Goal: Information Seeking & Learning: Find specific page/section

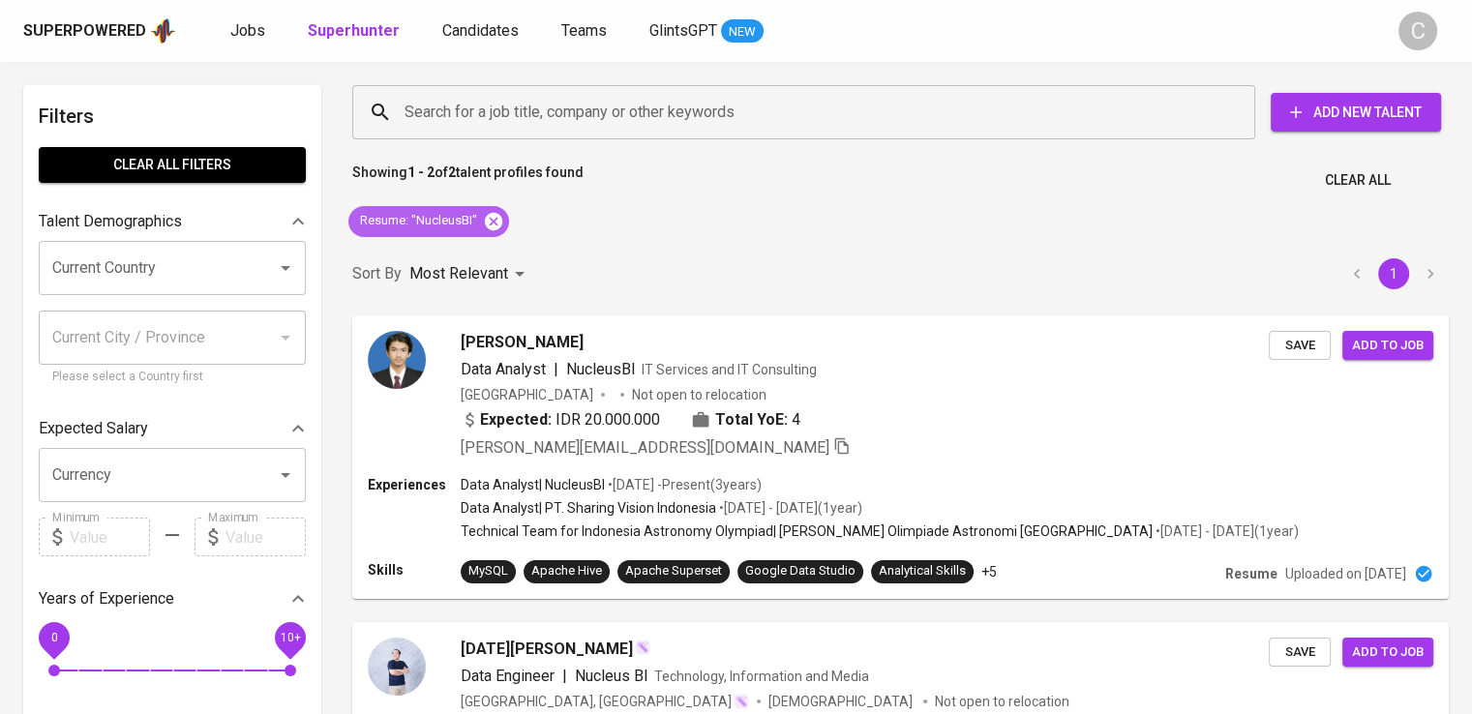
click at [489, 220] on icon at bounding box center [493, 220] width 17 height 17
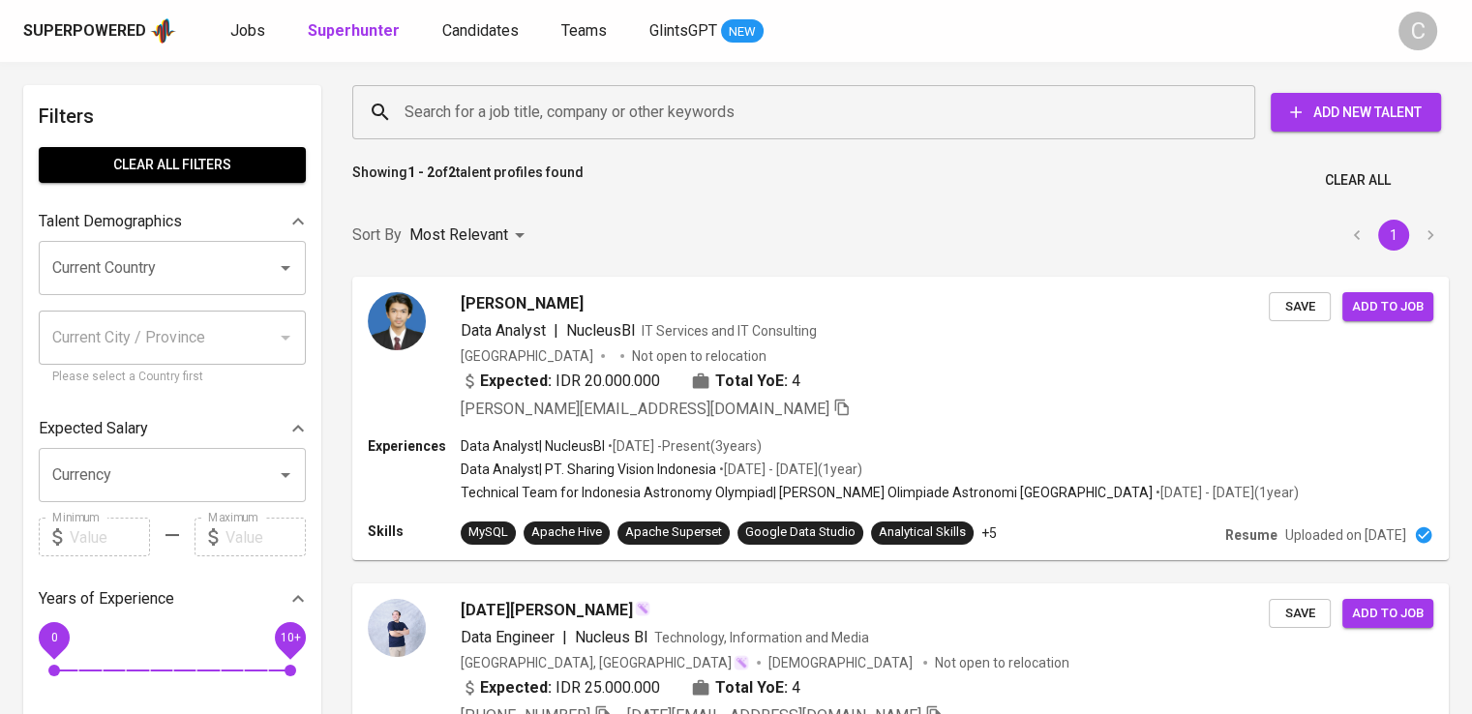
click at [569, 127] on input "Search for a job title, company or other keywords" at bounding box center [809, 112] width 818 height 37
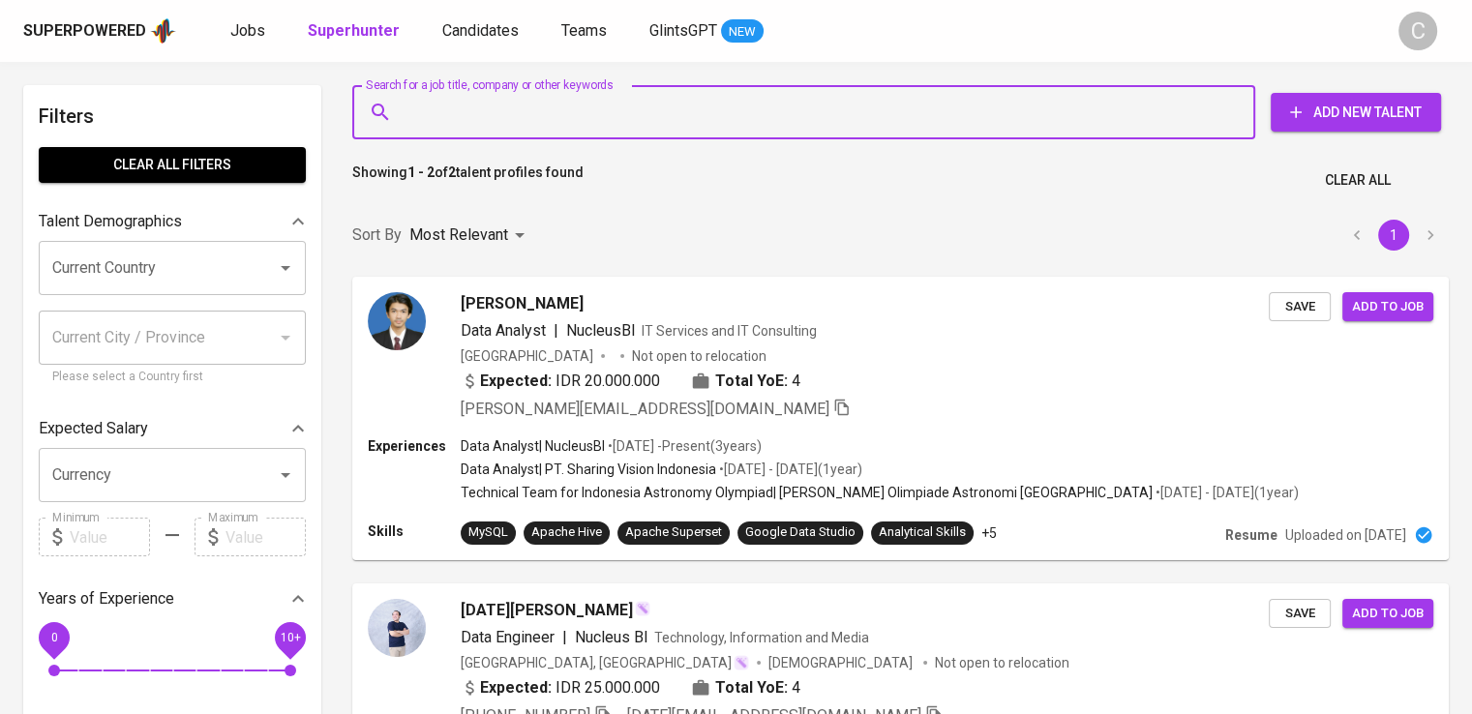
click at [569, 127] on input "Search for a job title, company or other keywords" at bounding box center [809, 112] width 818 height 37
paste input "Gracia Teknologi Inovasi"
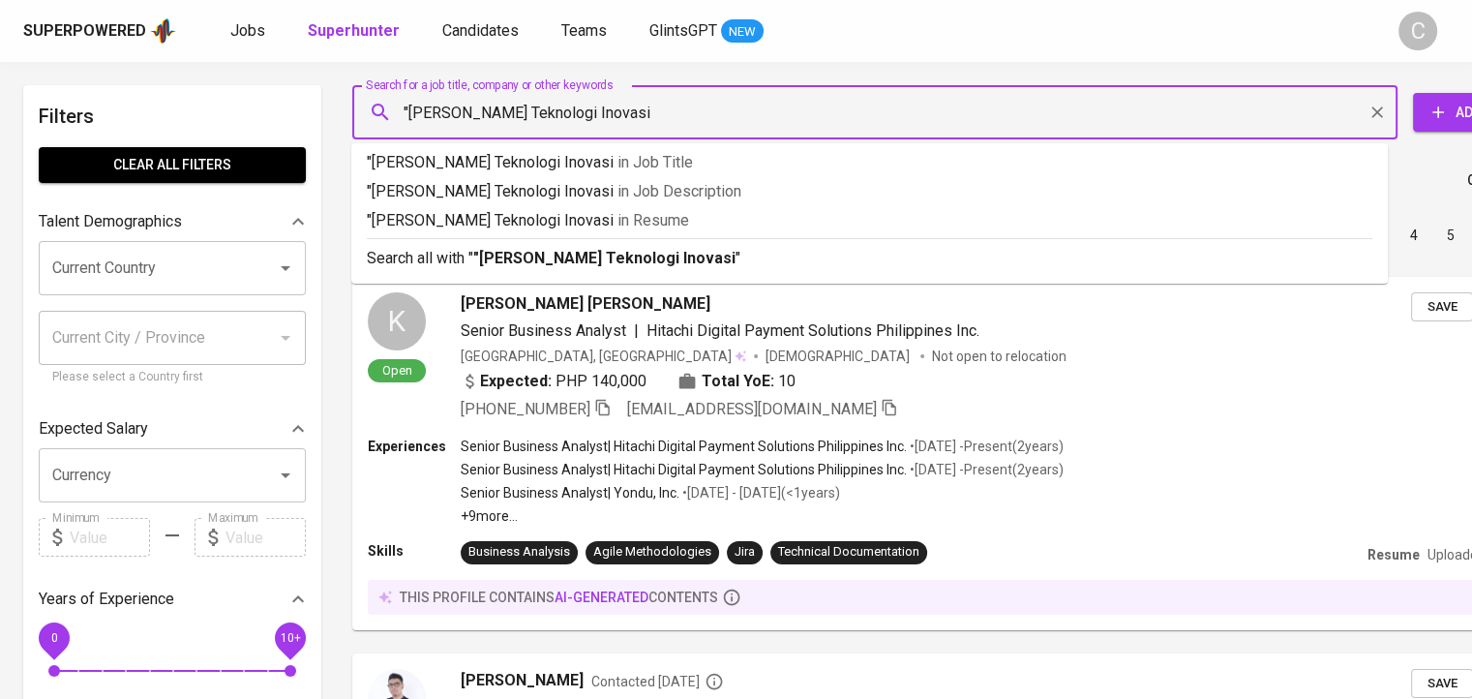
type input ""Gracia Teknologi Inovasi""
click at [593, 209] on p ""Gracia Teknologi Inovasi" in Resume" at bounding box center [870, 220] width 1006 height 23
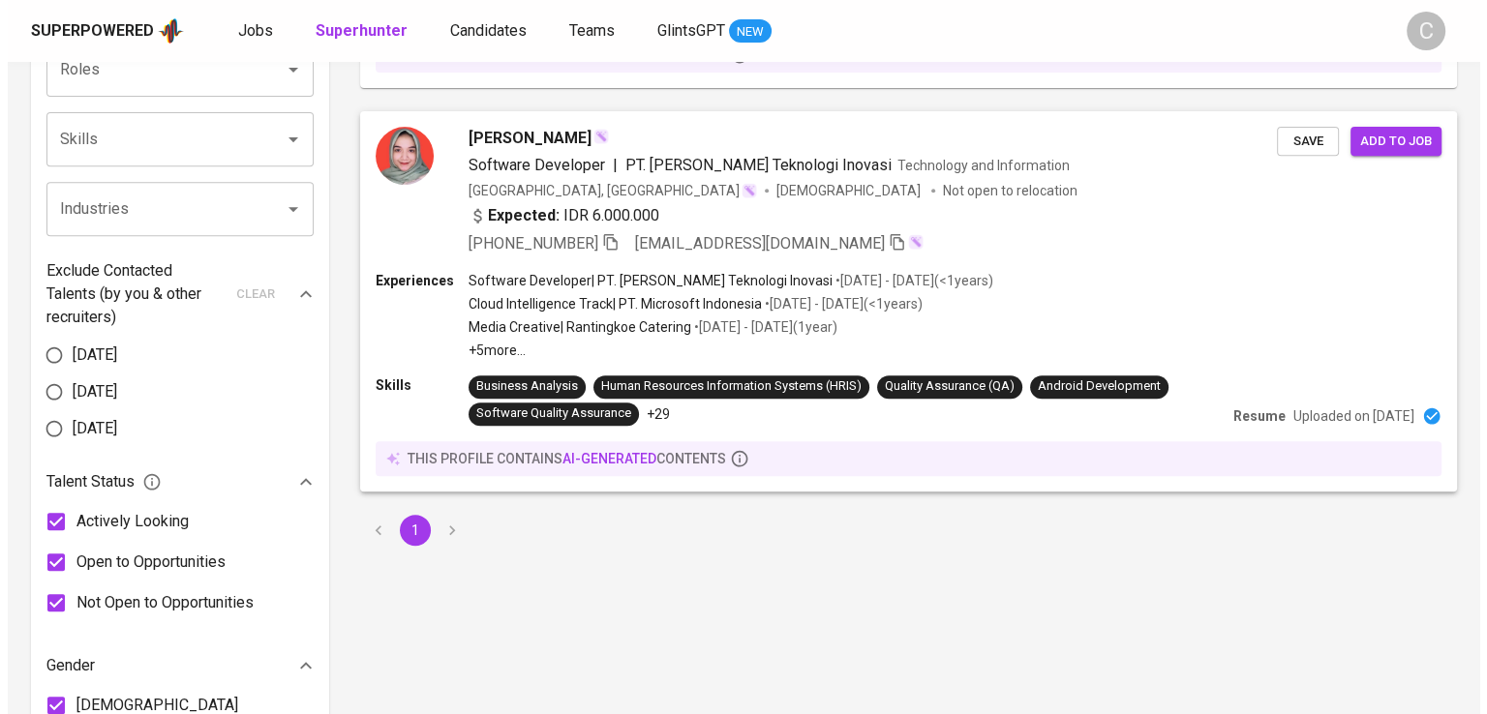
scroll to position [538, 0]
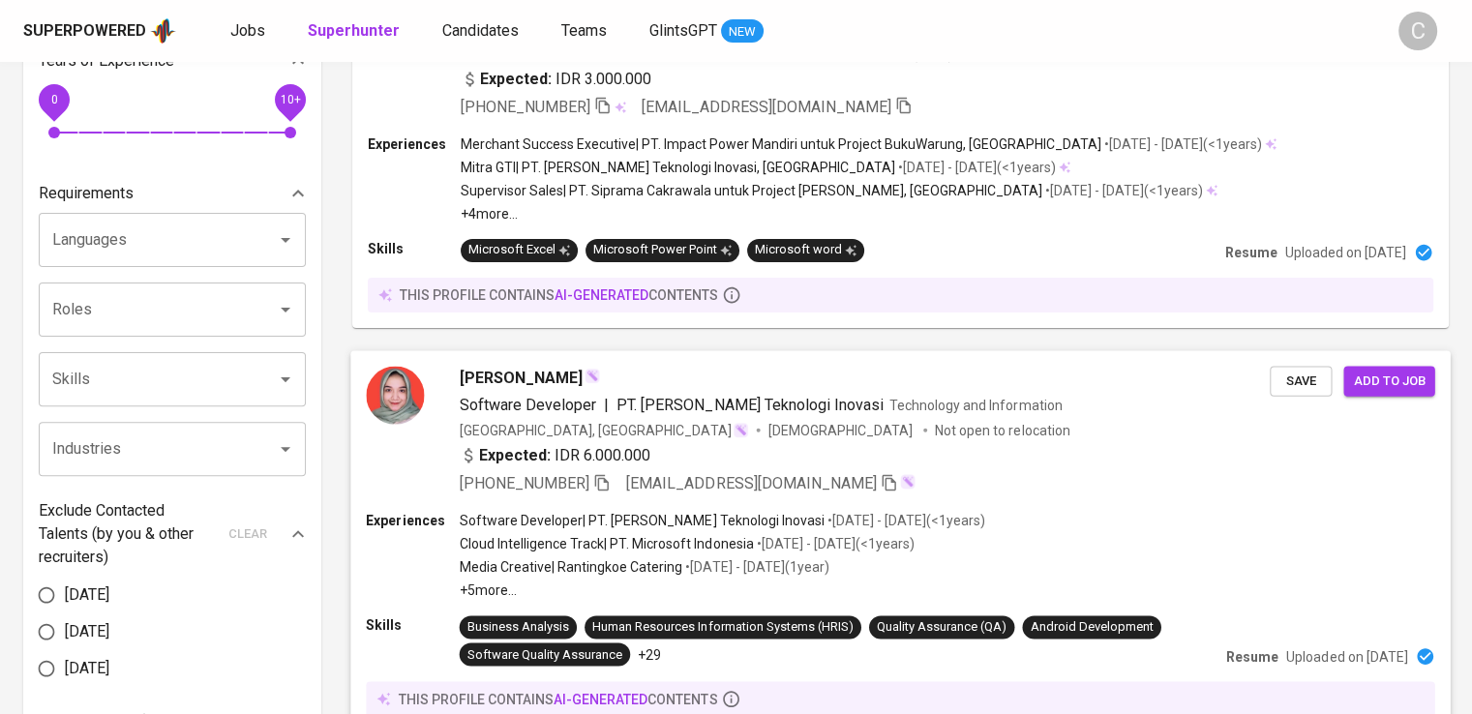
click at [686, 425] on div "Indonesia, DKI Jakarta Female Not open to relocation" at bounding box center [765, 429] width 611 height 19
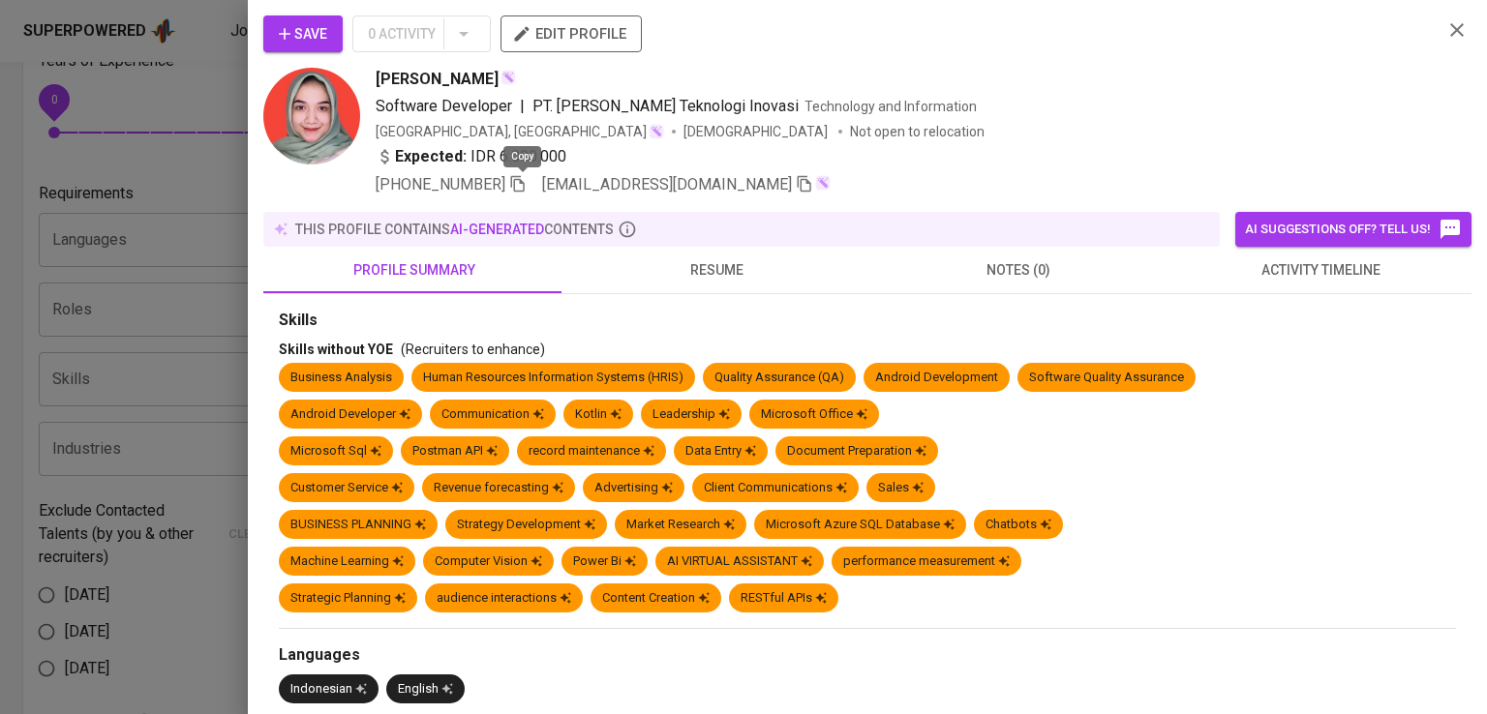
click at [527, 184] on icon "button" at bounding box center [517, 183] width 17 height 17
click at [101, 242] on div at bounding box center [743, 357] width 1487 height 714
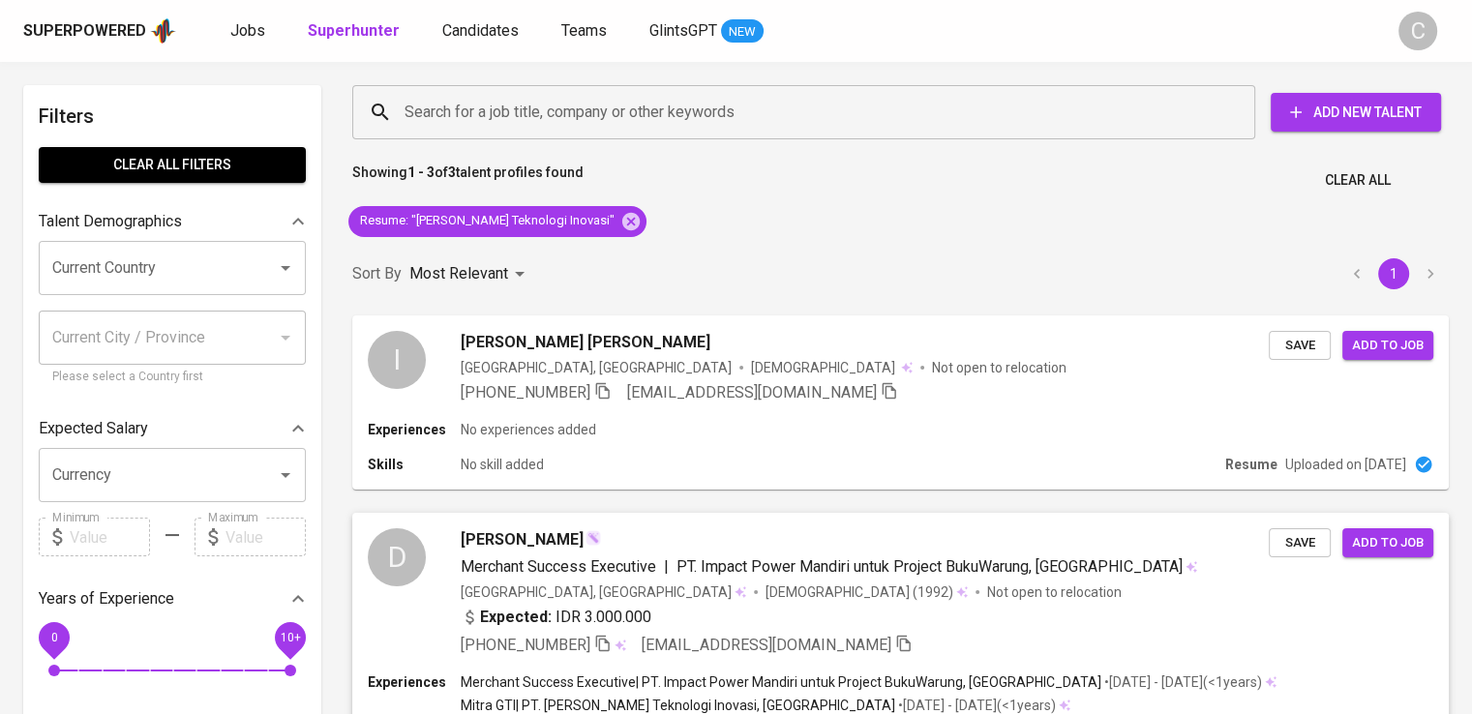
scroll to position [0, 0]
click at [622, 212] on icon at bounding box center [630, 220] width 17 height 17
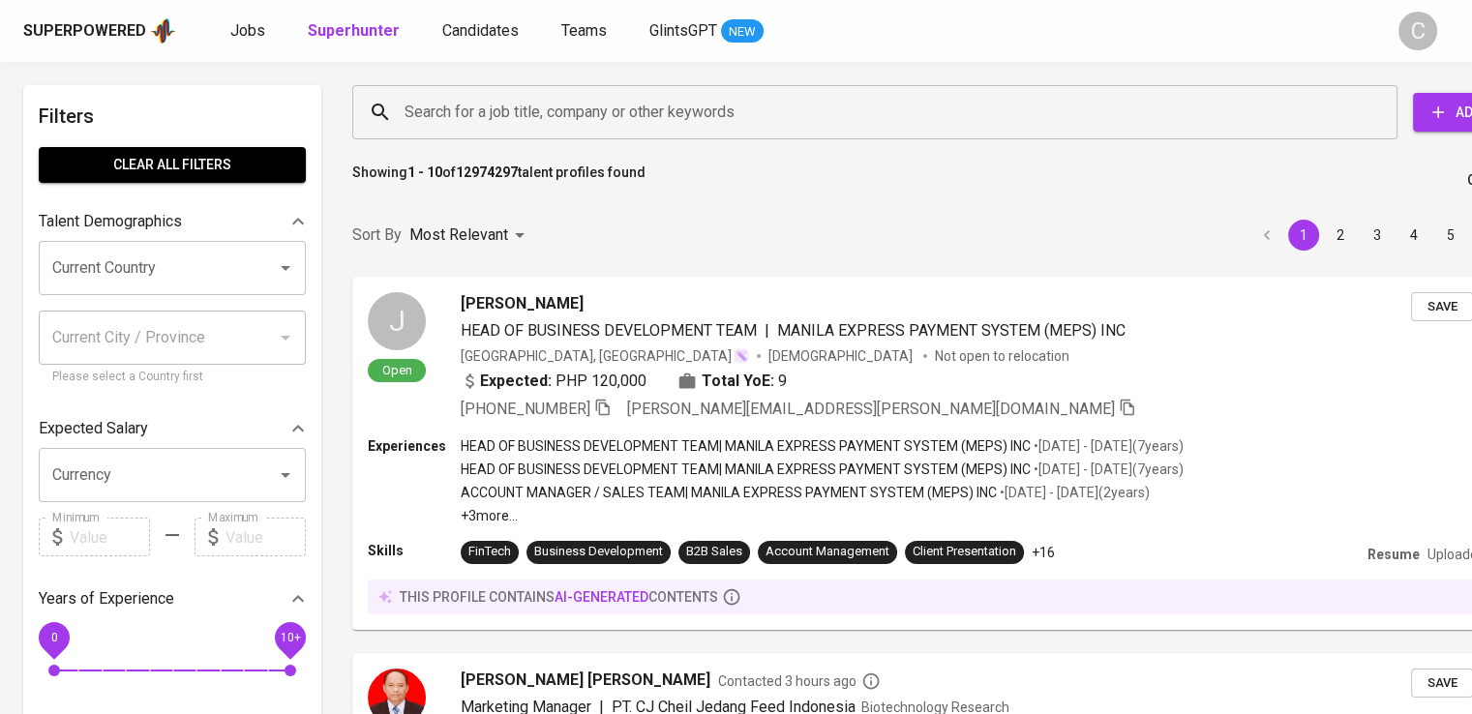
click at [535, 104] on input "Search for a job title, company or other keywords" at bounding box center [880, 112] width 960 height 37
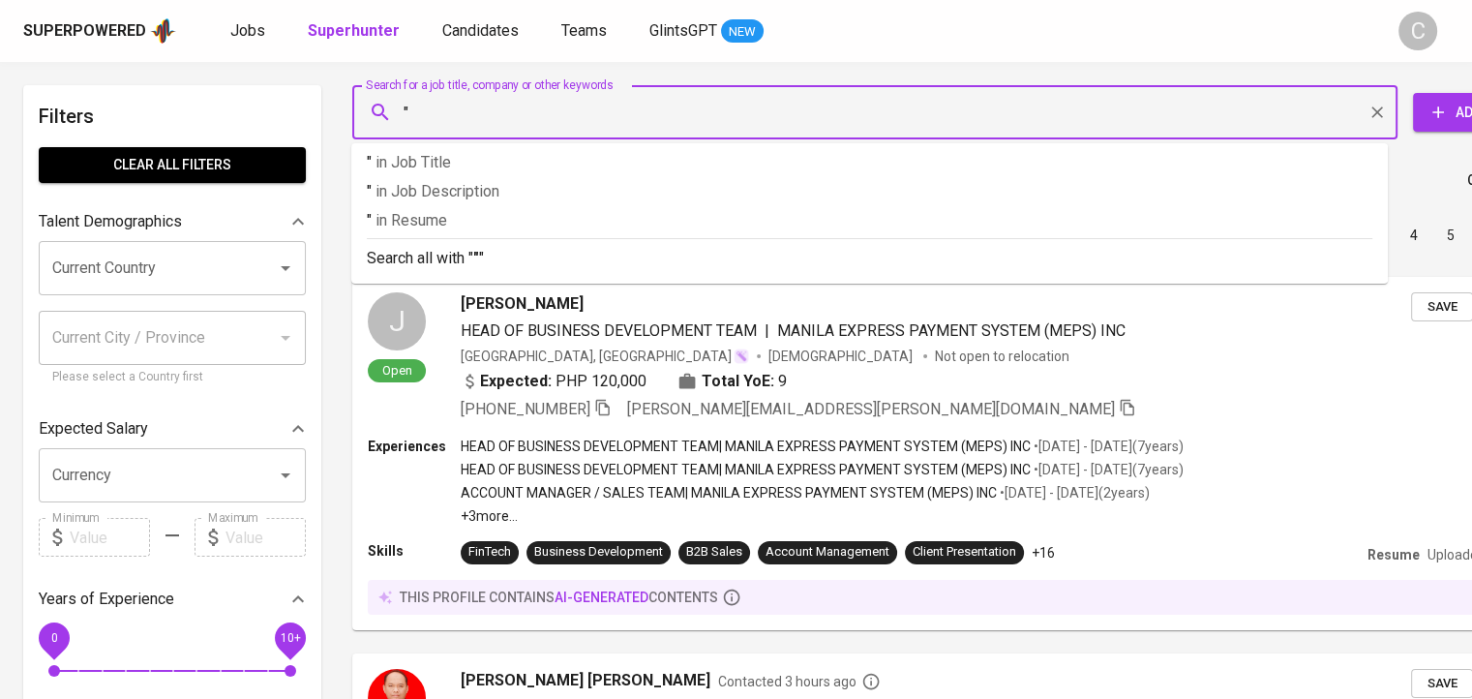
paste input "Ertahnusa Mitrakarya Indonesia"
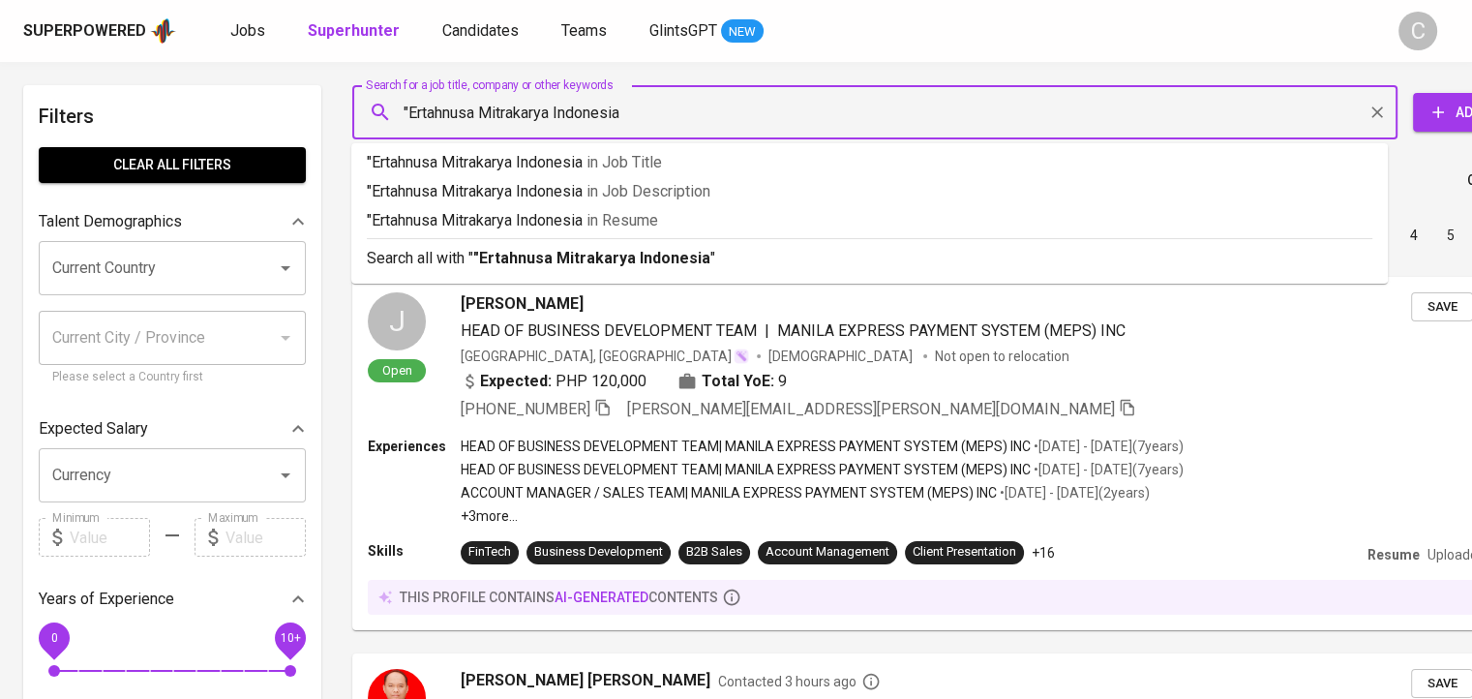
type input ""Ertahnusa Mitrakarya Indonesia""
click at [603, 211] on span "in [GEOGRAPHIC_DATA]" at bounding box center [626, 220] width 72 height 18
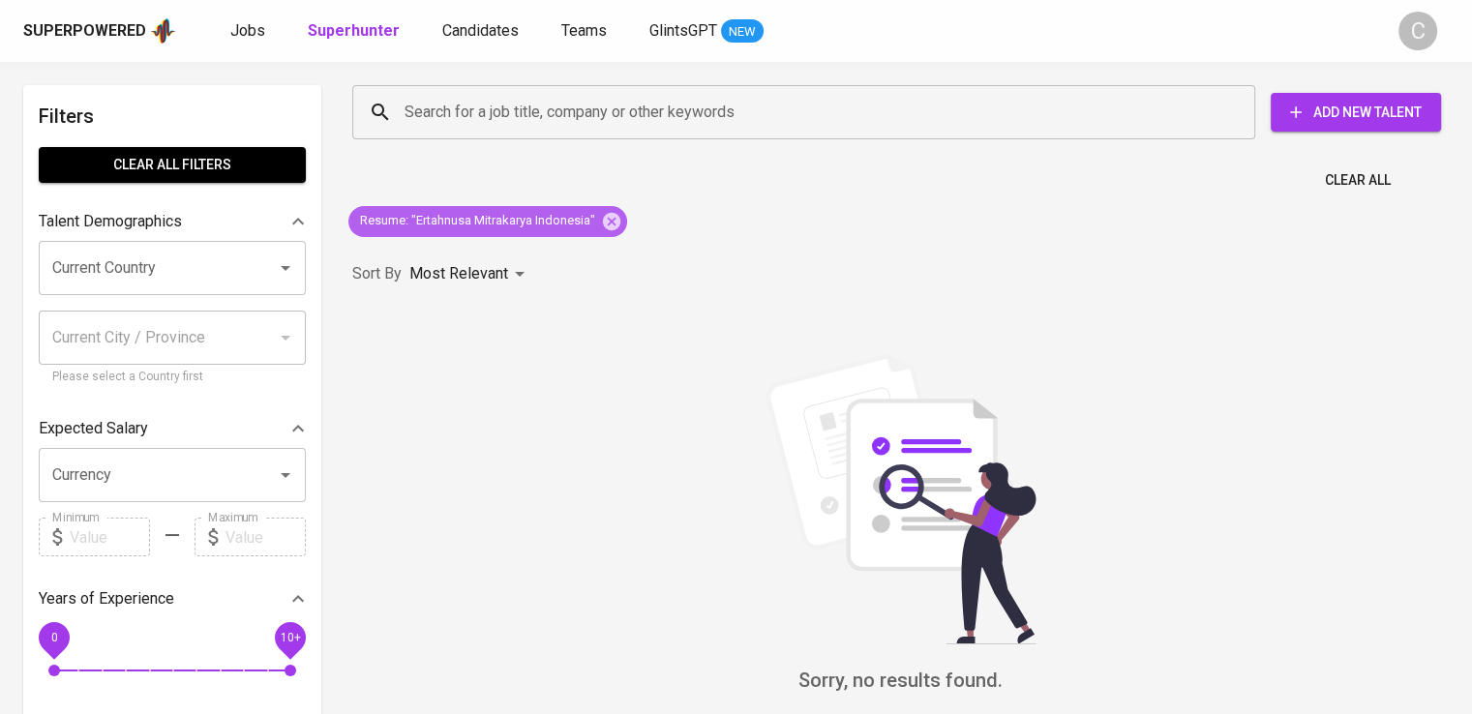
click at [614, 233] on div "Resume : "Ertahnusa Mitrakarya Indonesia"" at bounding box center [487, 221] width 279 height 31
click at [609, 211] on icon at bounding box center [611, 221] width 21 height 21
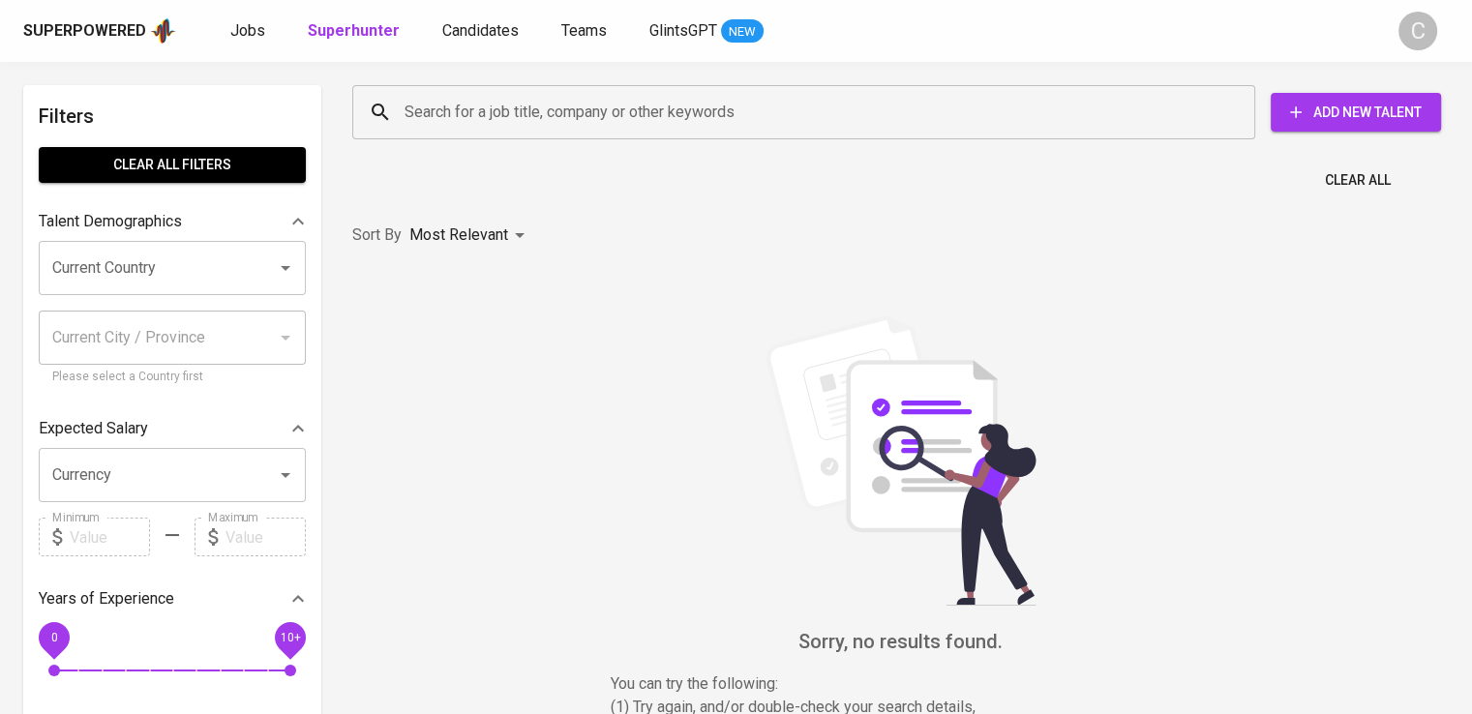
click at [555, 122] on input "Search for a job title, company or other keywords" at bounding box center [809, 112] width 818 height 37
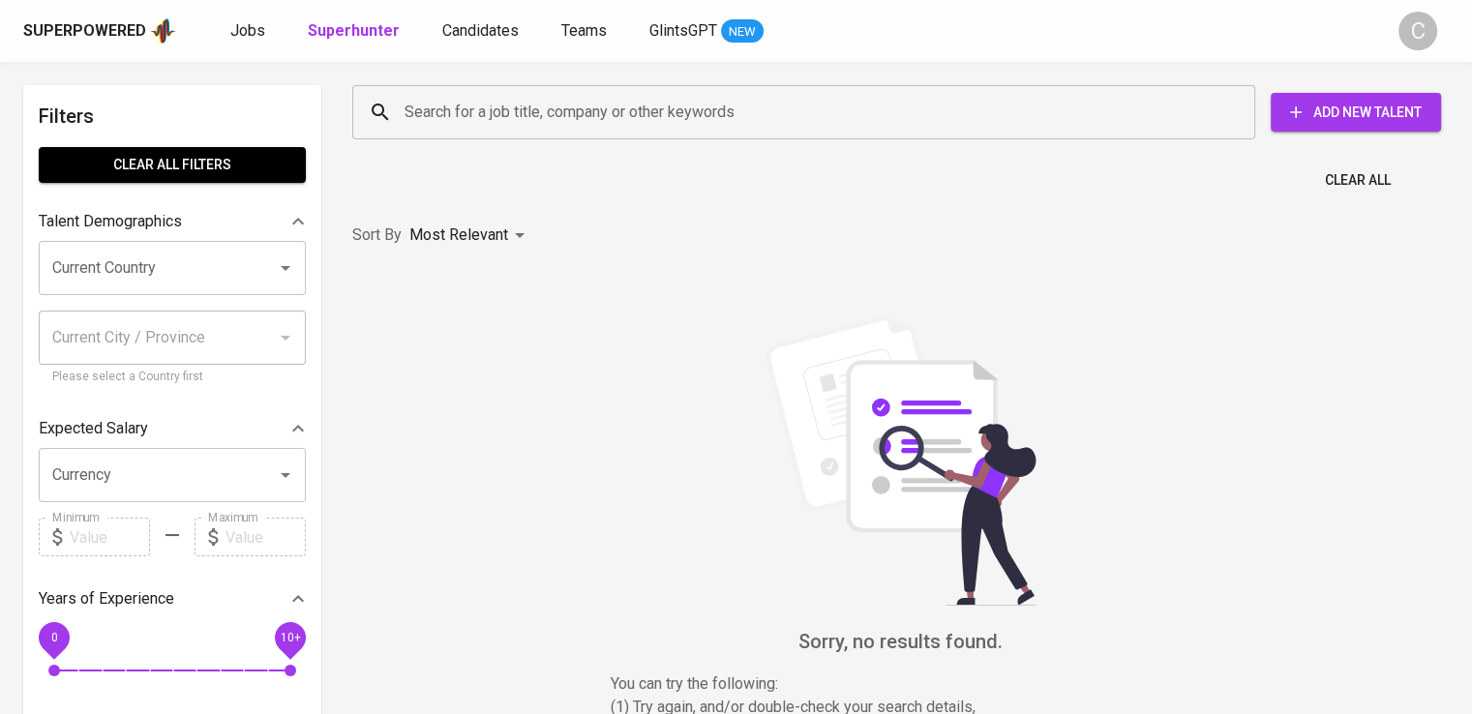
click at [555, 122] on input "Search for a job title, company or other keywords" at bounding box center [809, 112] width 818 height 37
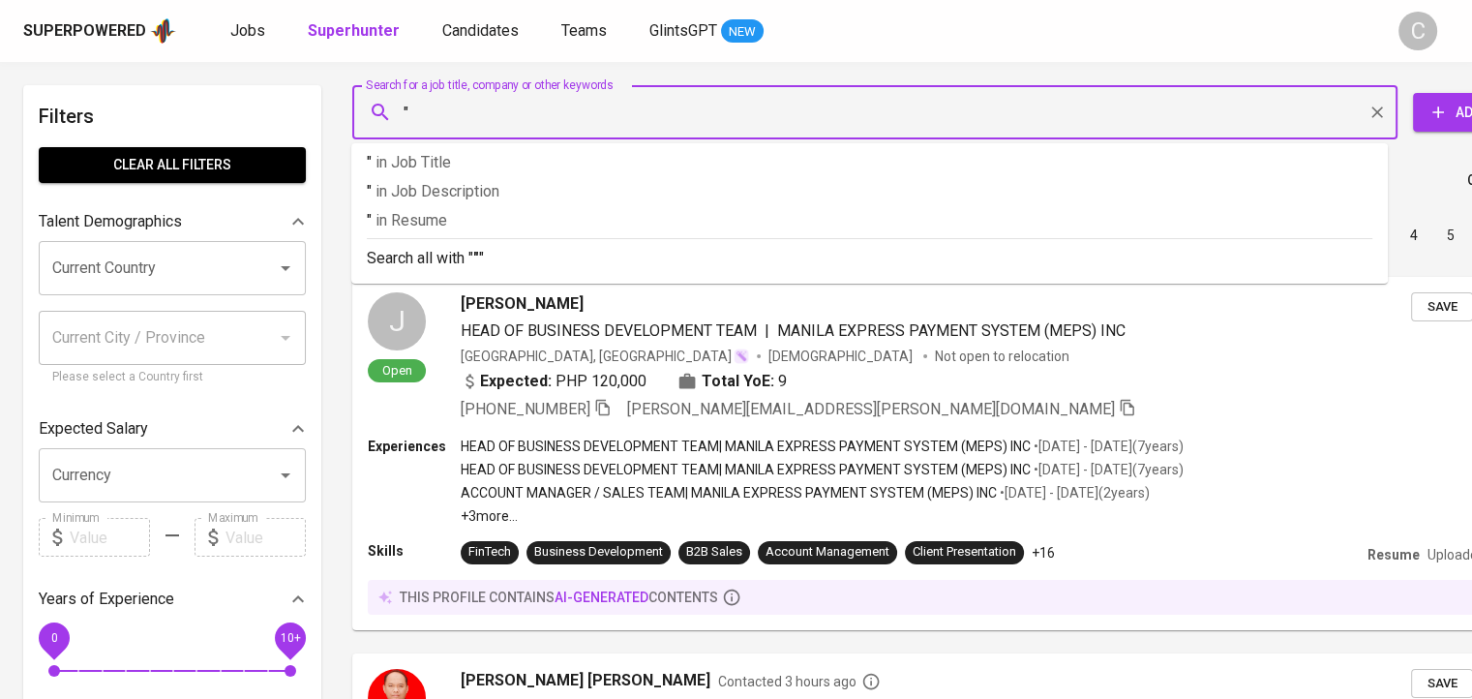
paste input "DINAMINKA MEGATAMA CITRA"
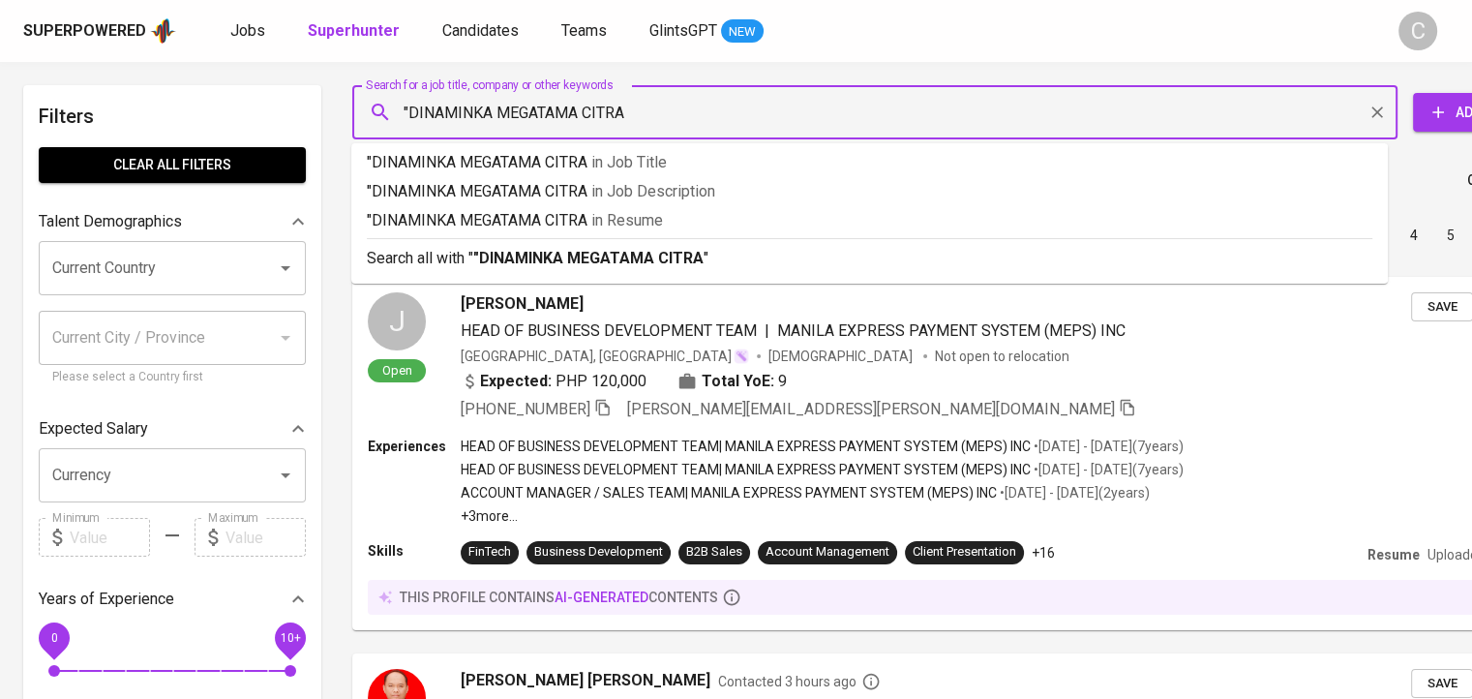
type input ""DINAMINKA MEGATAMA CITRA""
click at [554, 226] on p ""DINAMINKA MEGATAMA CITRA" in Resume" at bounding box center [870, 220] width 1006 height 23
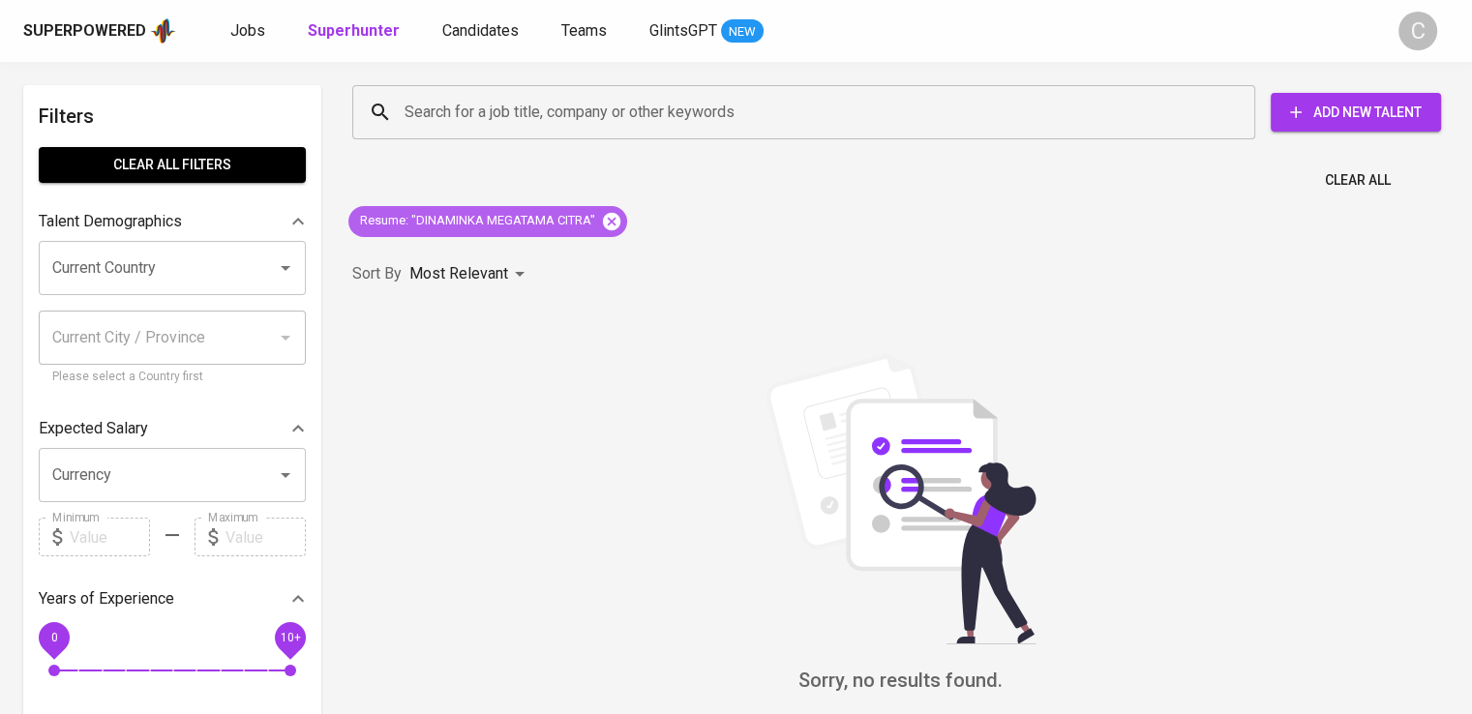
click at [620, 220] on icon at bounding box center [611, 220] width 17 height 17
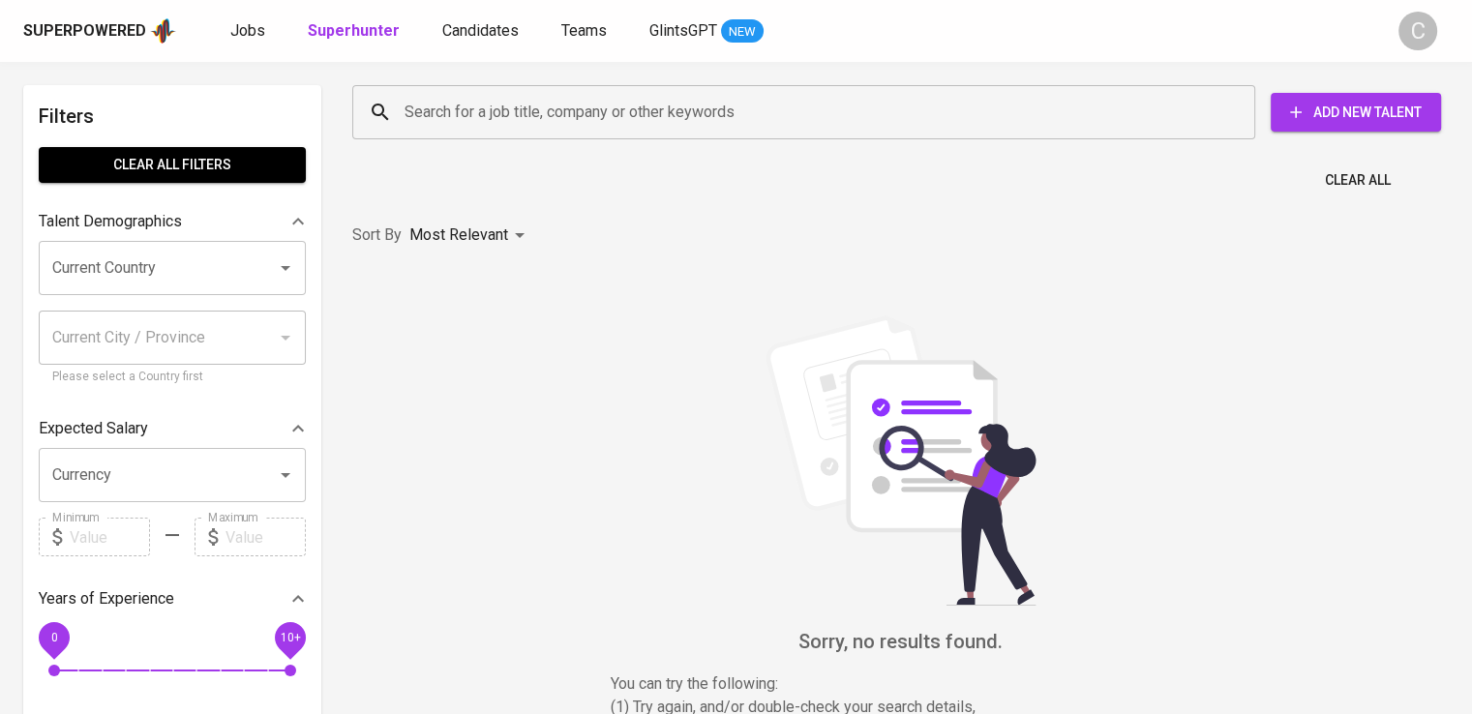
click at [530, 125] on input "Search for a job title, company or other keywords" at bounding box center [809, 112] width 818 height 37
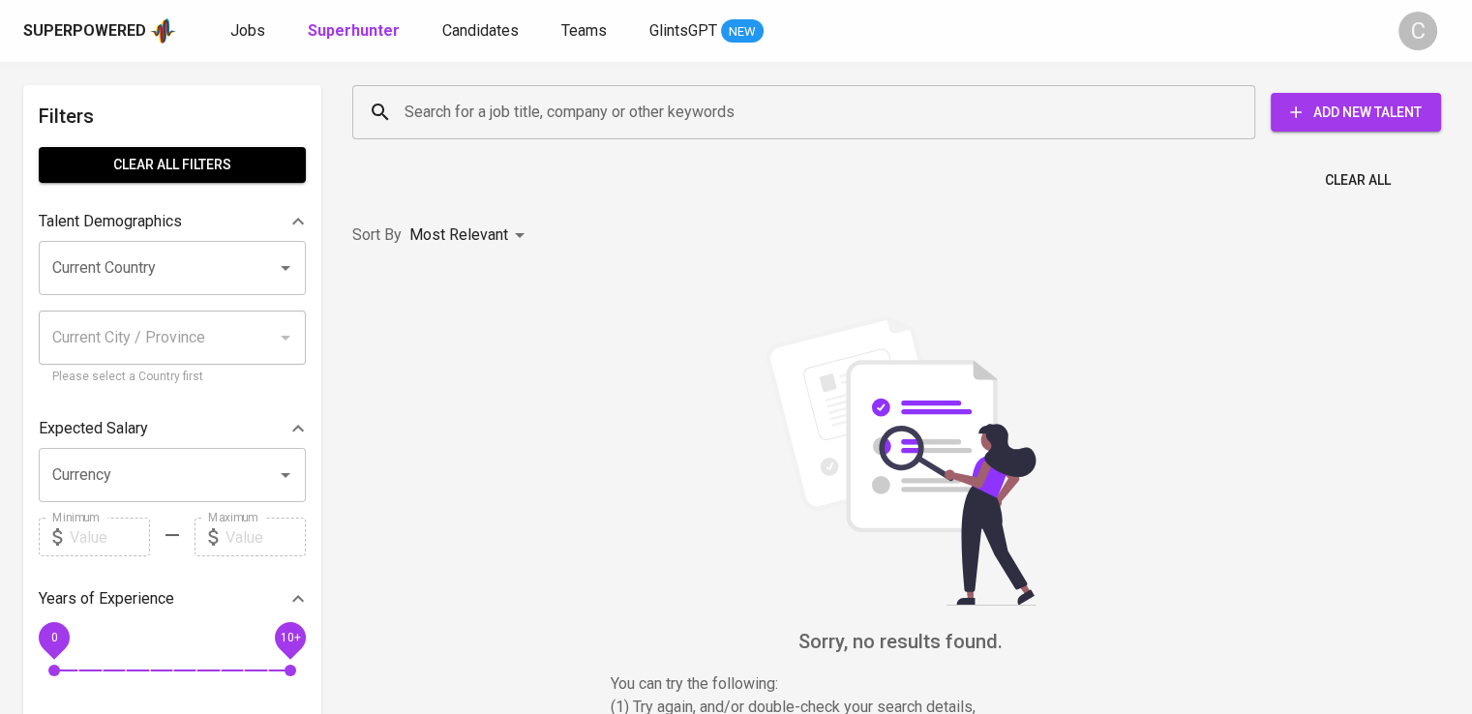
click at [530, 125] on input "Search for a job title, company or other keywords" at bounding box center [809, 112] width 818 height 37
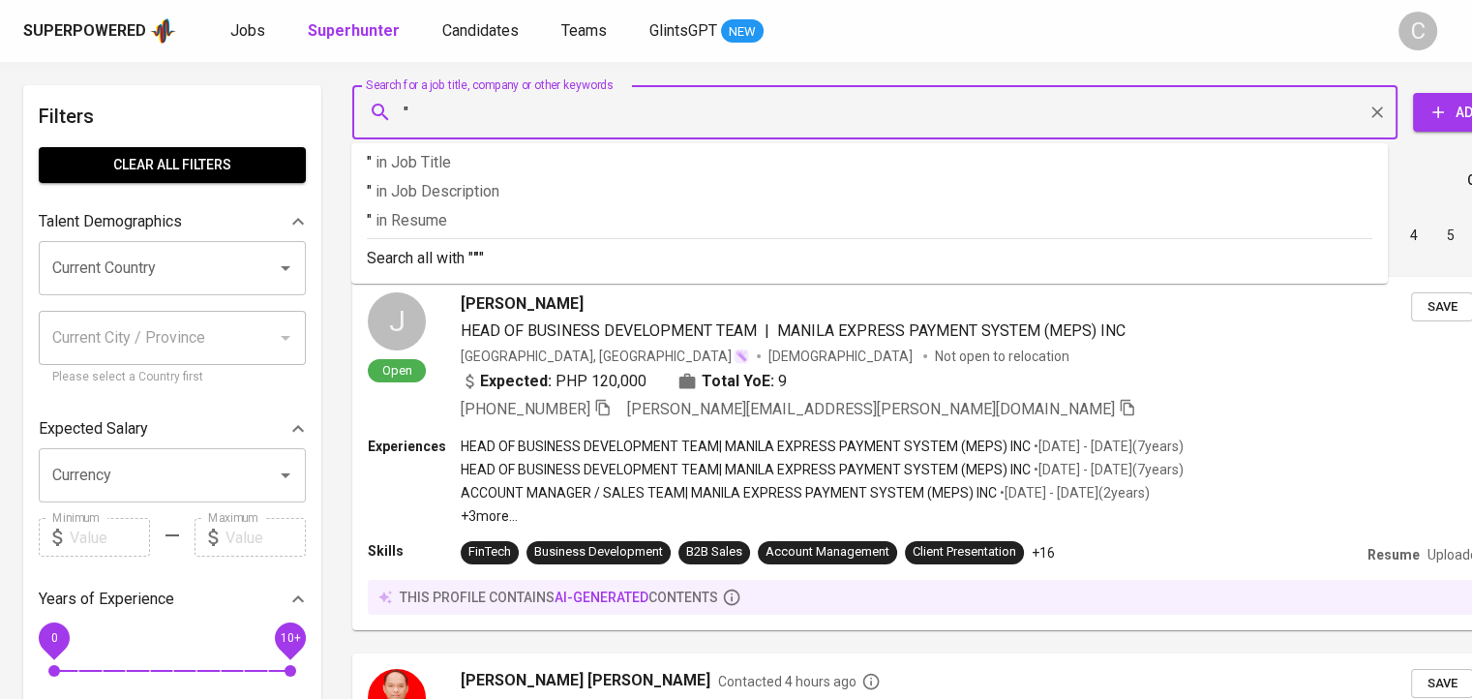
paste input "KUSUMA PRIMA ANUGRAH ABADI"
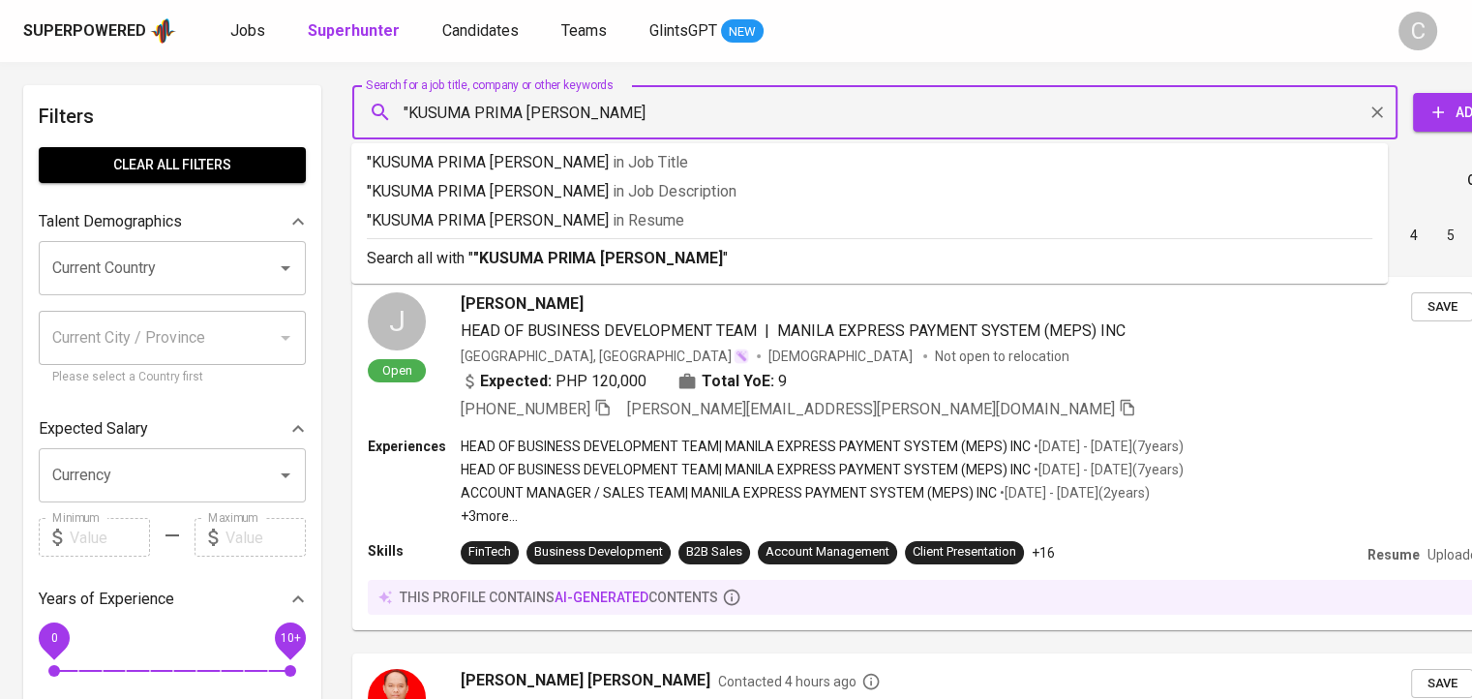
type input ""KUSUMA PRIMA ANUGRAH ABADI""
click at [561, 209] on p ""KUSUMA PRIMA ANUGRAH ABADI" in Resume" at bounding box center [870, 220] width 1006 height 23
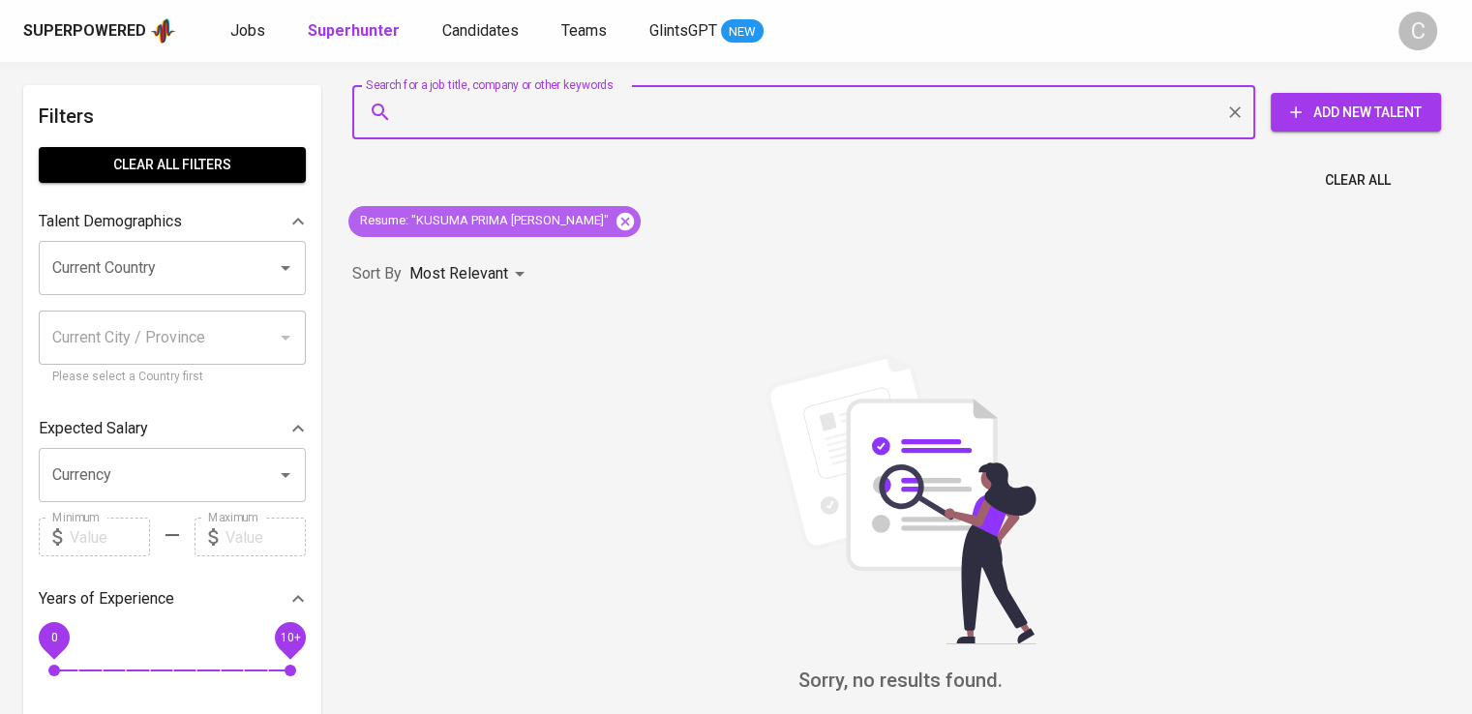
click at [627, 223] on icon at bounding box center [625, 221] width 21 height 21
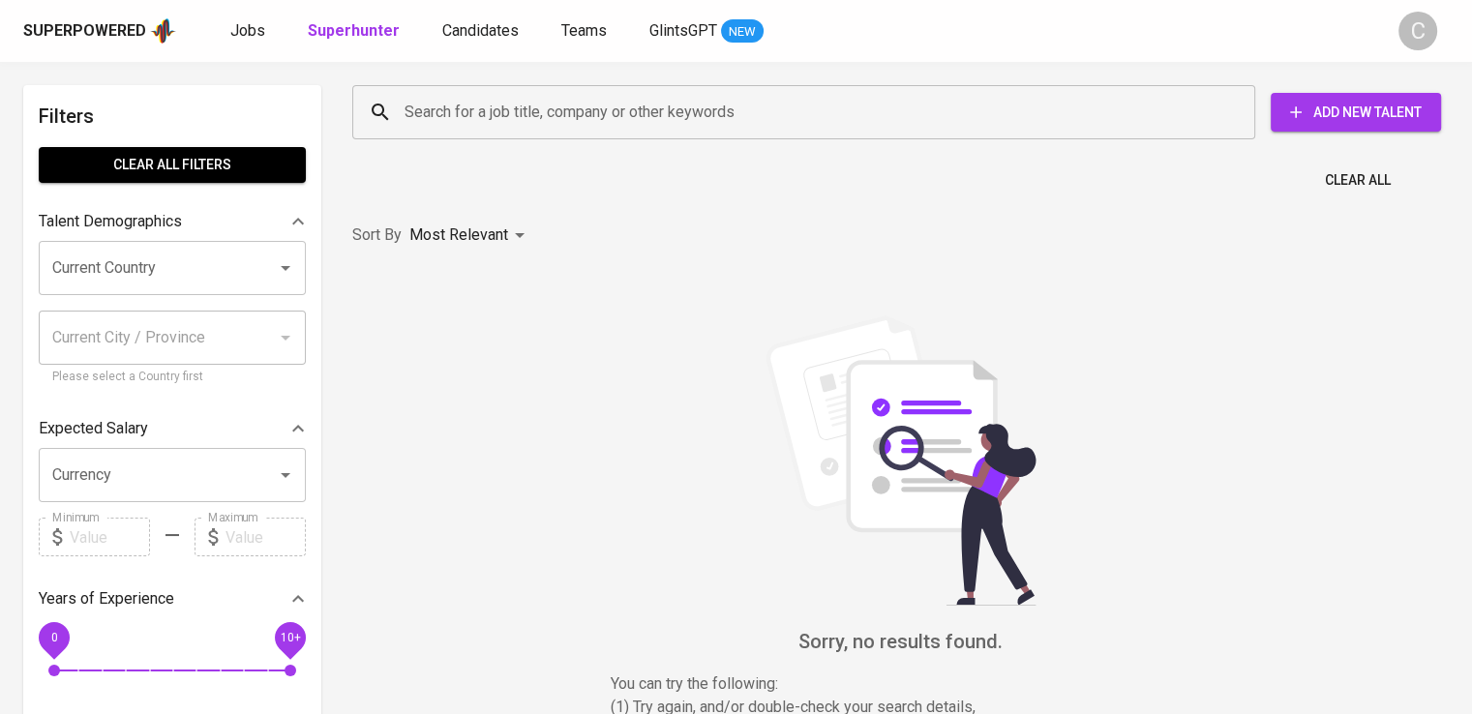
click at [562, 126] on input "Search for a job title, company or other keywords" at bounding box center [809, 112] width 818 height 37
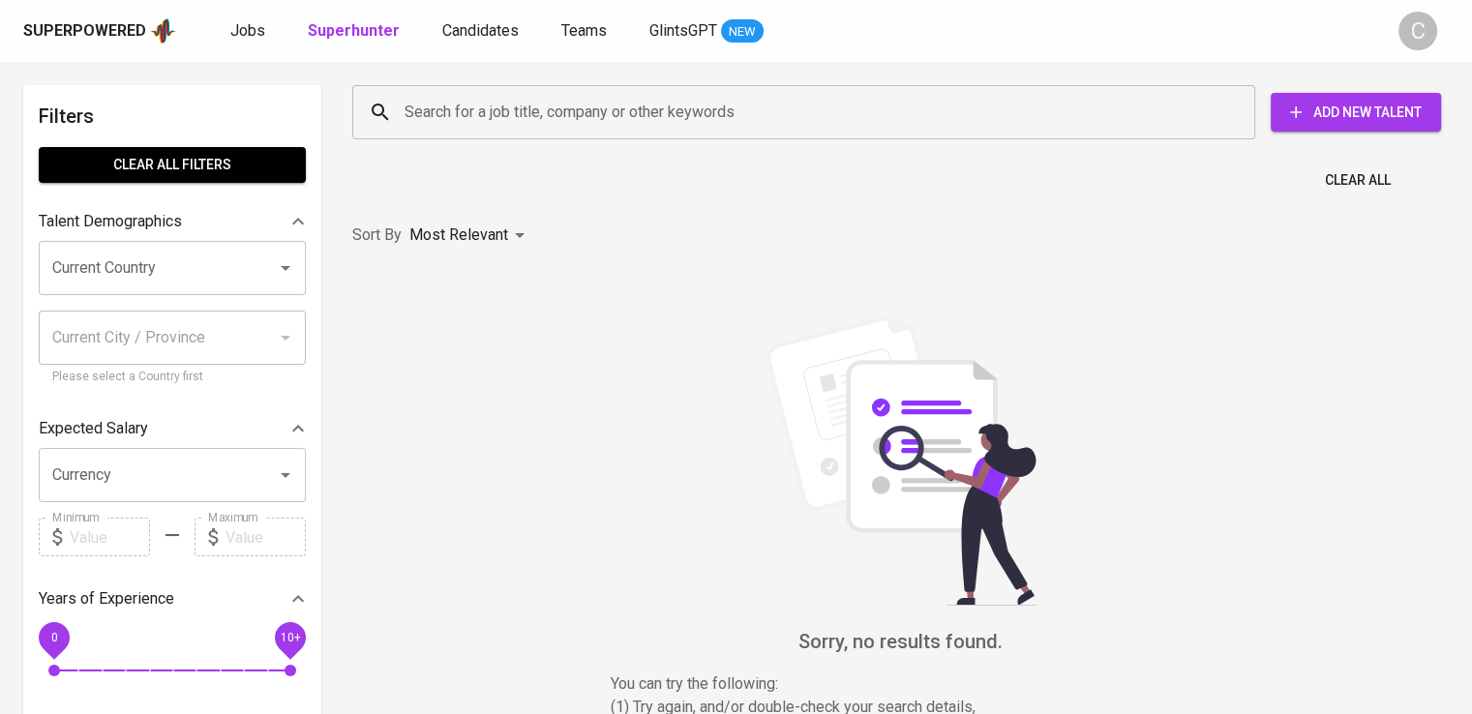
click at [585, 115] on input "Search for a job title, company or other keywords" at bounding box center [809, 112] width 818 height 37
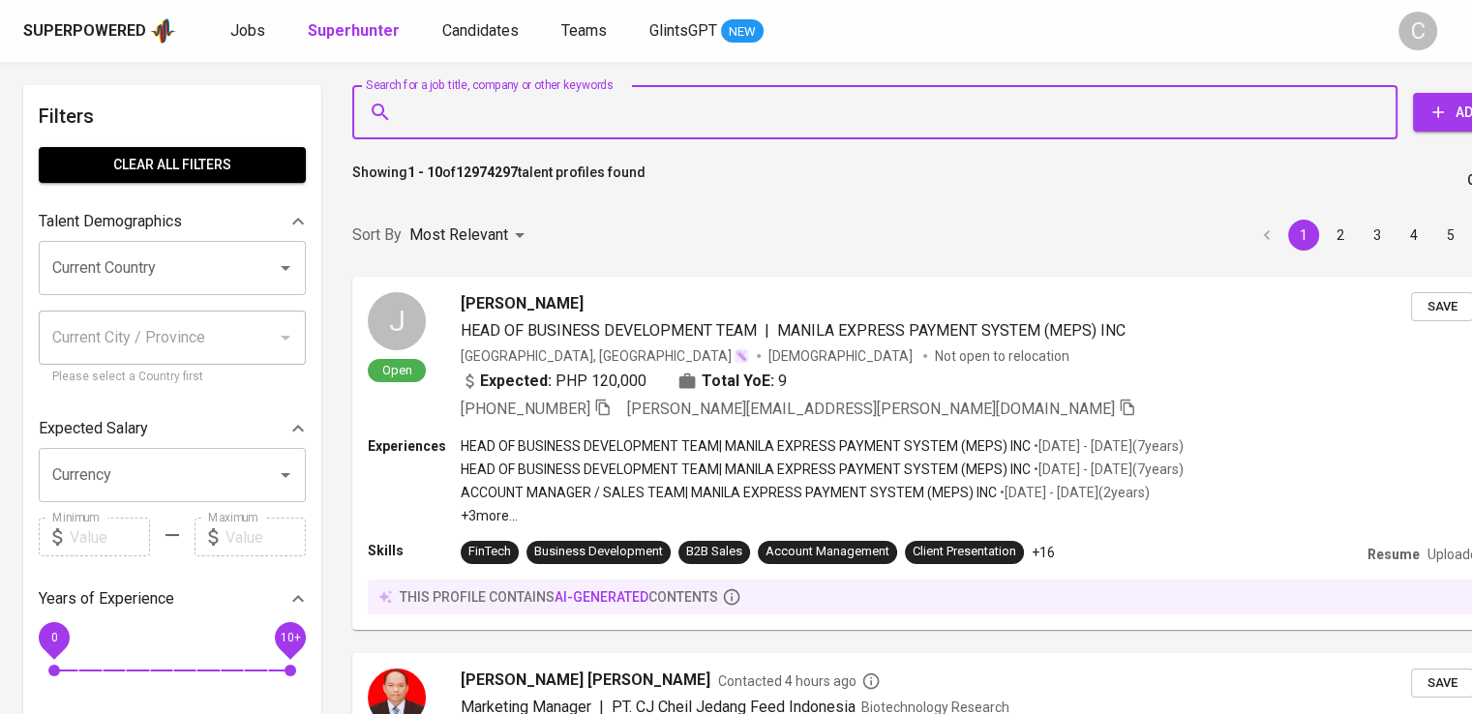
click at [585, 115] on input "Search for a job title, company or other keywords" at bounding box center [880, 112] width 960 height 37
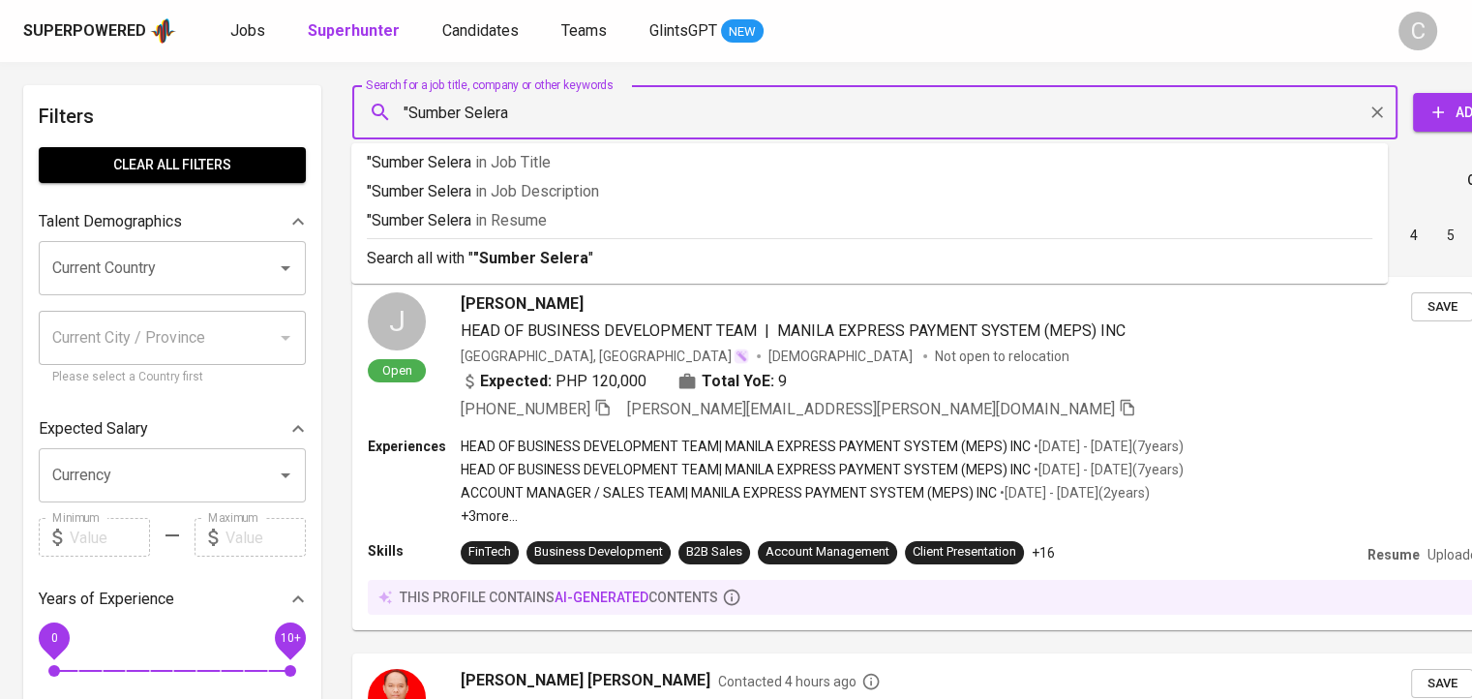
type input ""Sumber Selera""
click at [613, 235] on li ""Sumber Selera" in Resume" at bounding box center [869, 223] width 1037 height 29
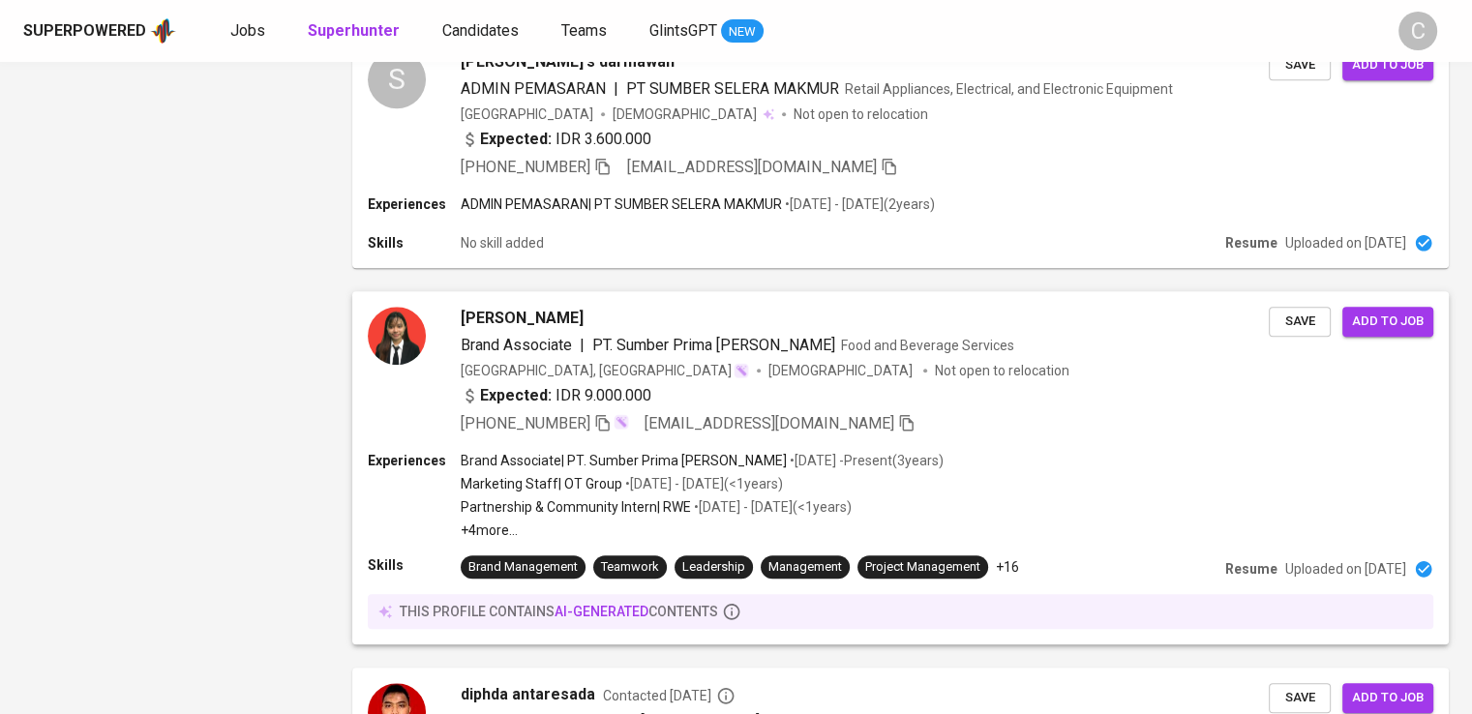
scroll to position [1789, 0]
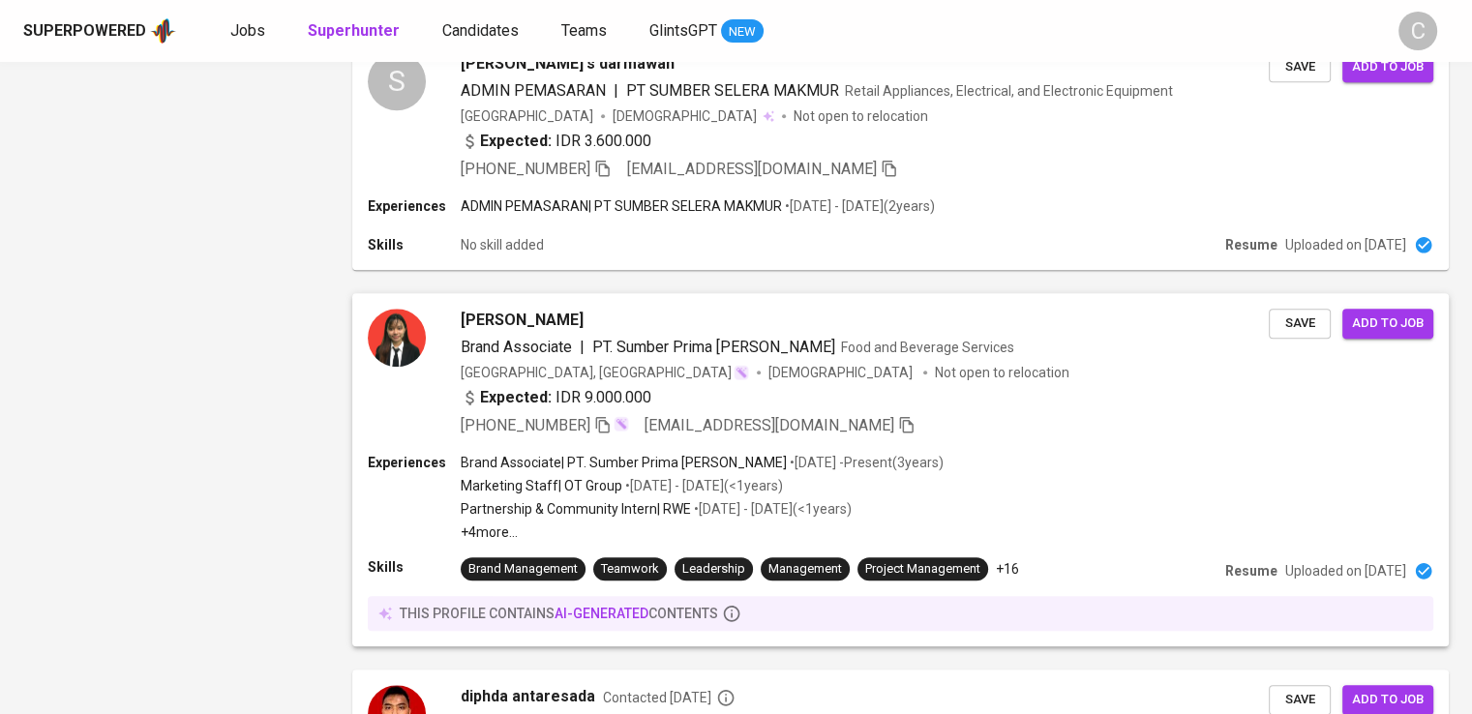
click at [914, 393] on div "Expected: IDR 9.000.000" at bounding box center [865, 400] width 808 height 28
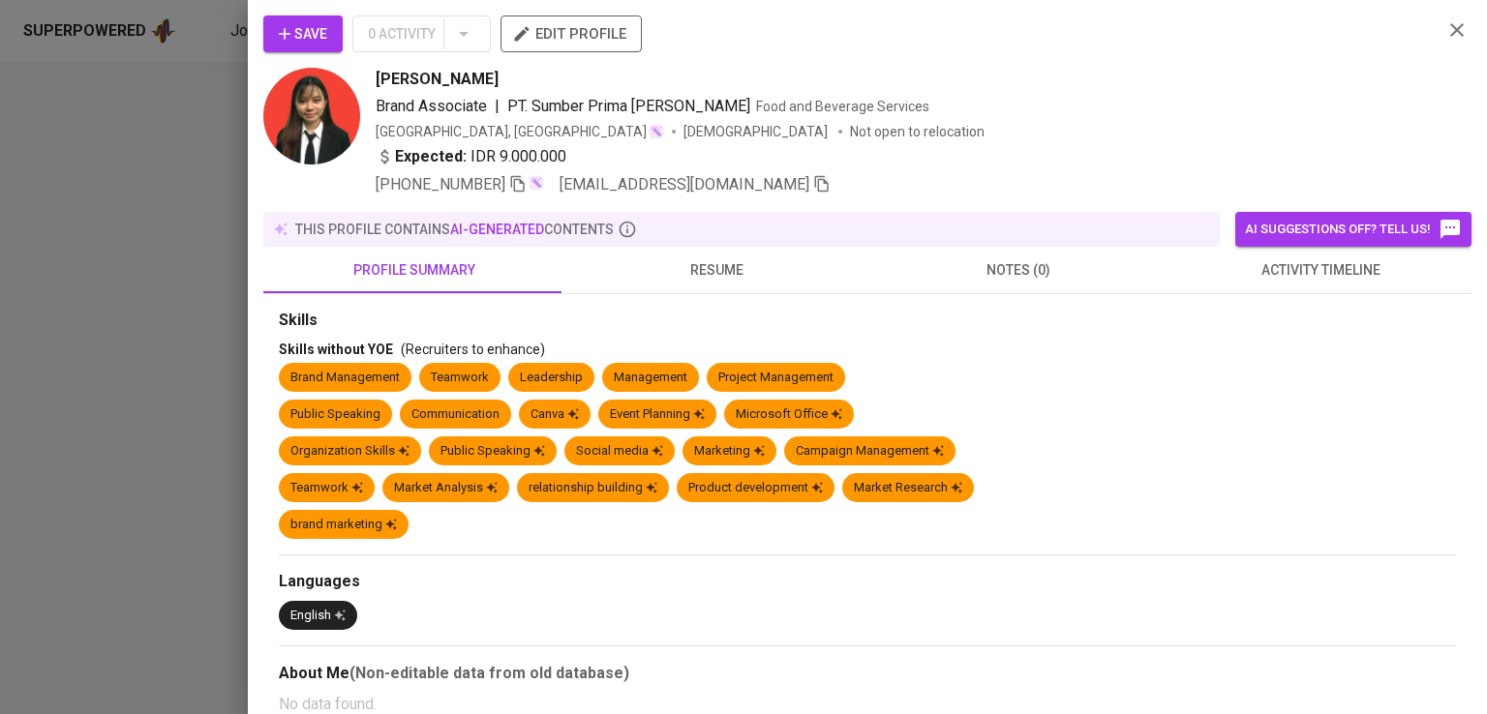
click at [1122, 147] on div "Expected: IDR 9.000.000" at bounding box center [901, 159] width 1051 height 28
click at [525, 189] on icon "button" at bounding box center [518, 184] width 14 height 16
click at [1177, 85] on div "Cindy Gozali" at bounding box center [901, 79] width 1051 height 23
click at [166, 354] on div at bounding box center [743, 357] width 1487 height 714
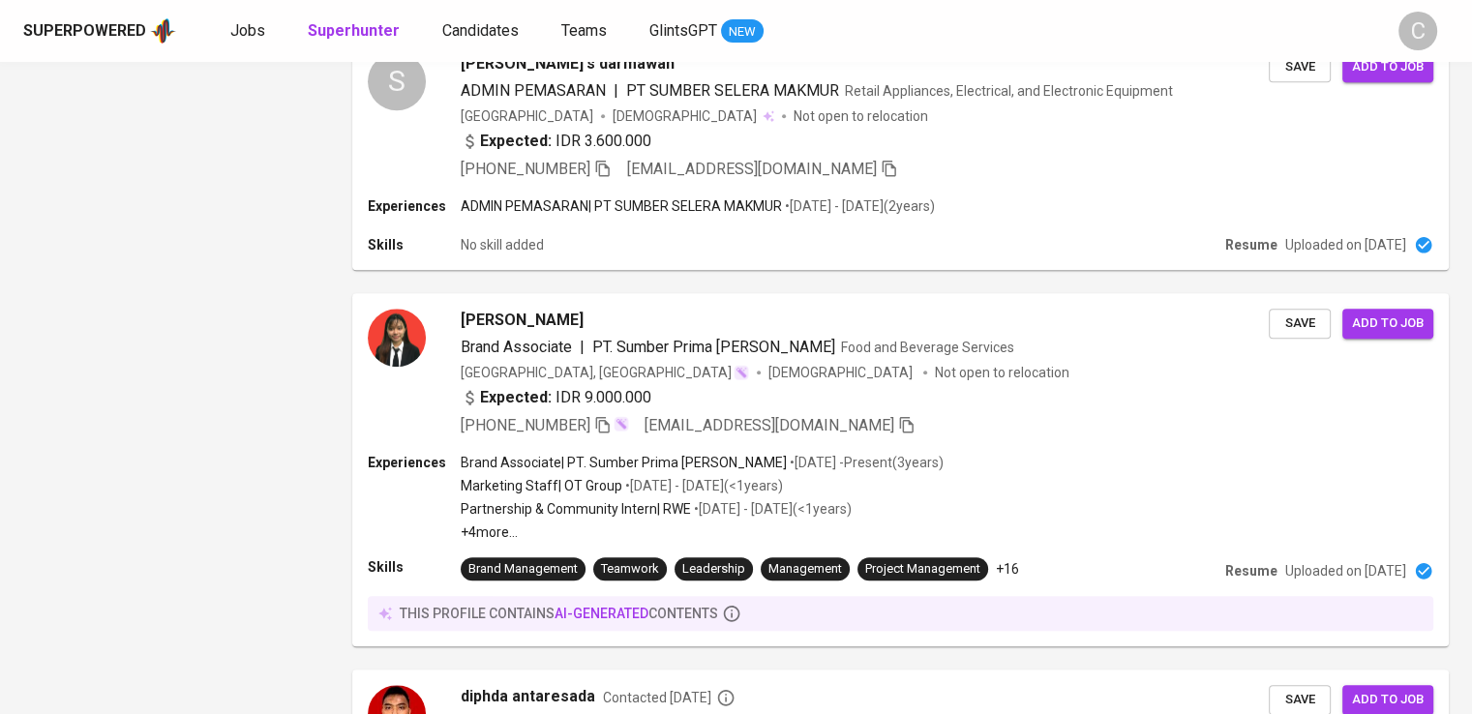
scroll to position [141, 0]
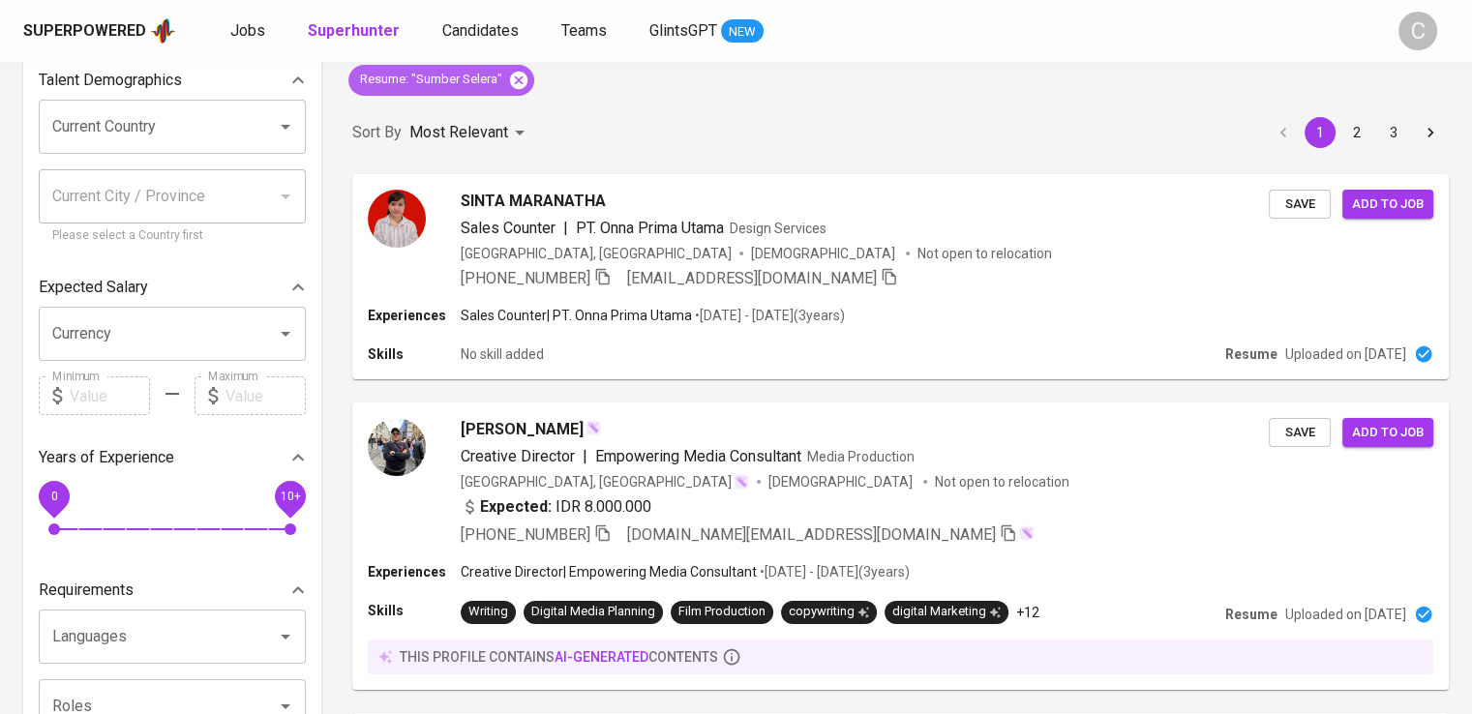
click at [521, 80] on icon at bounding box center [518, 79] width 17 height 17
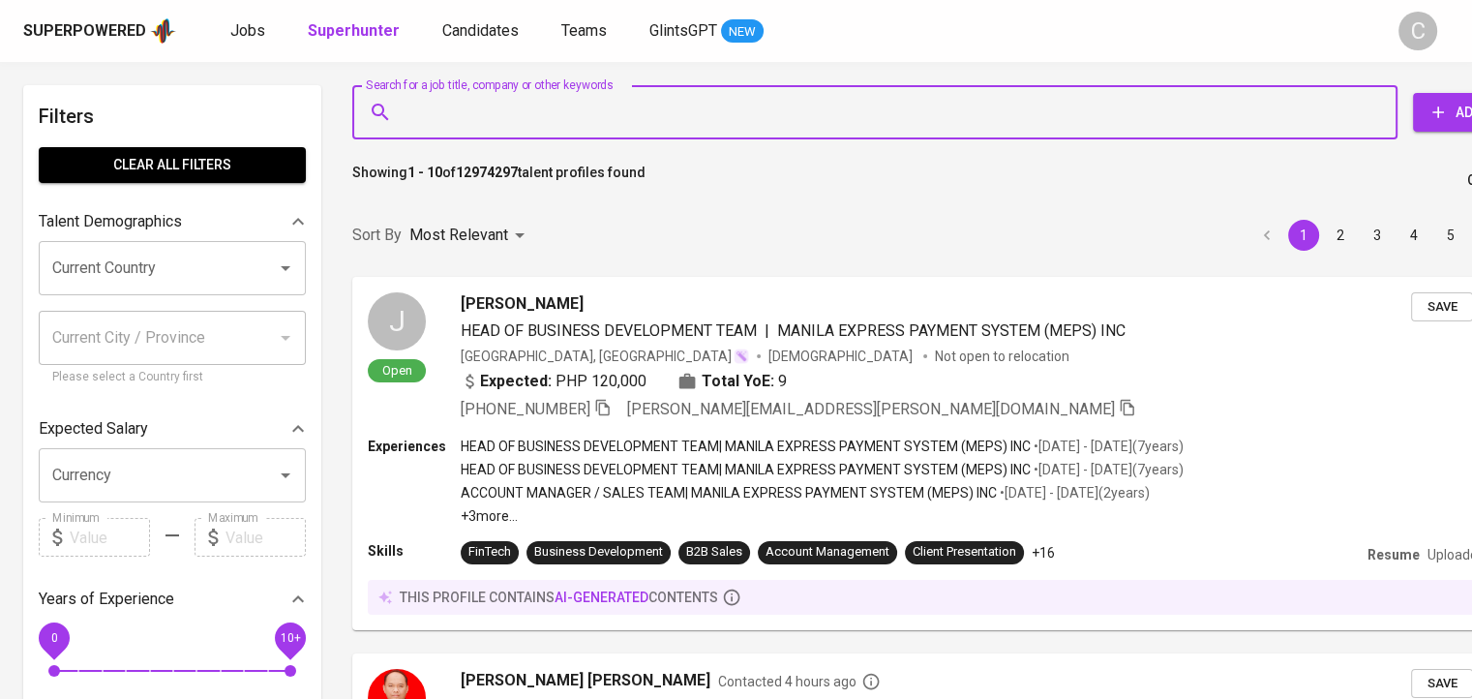
click at [509, 123] on input "Search for a job title, company or other keywords" at bounding box center [880, 112] width 960 height 37
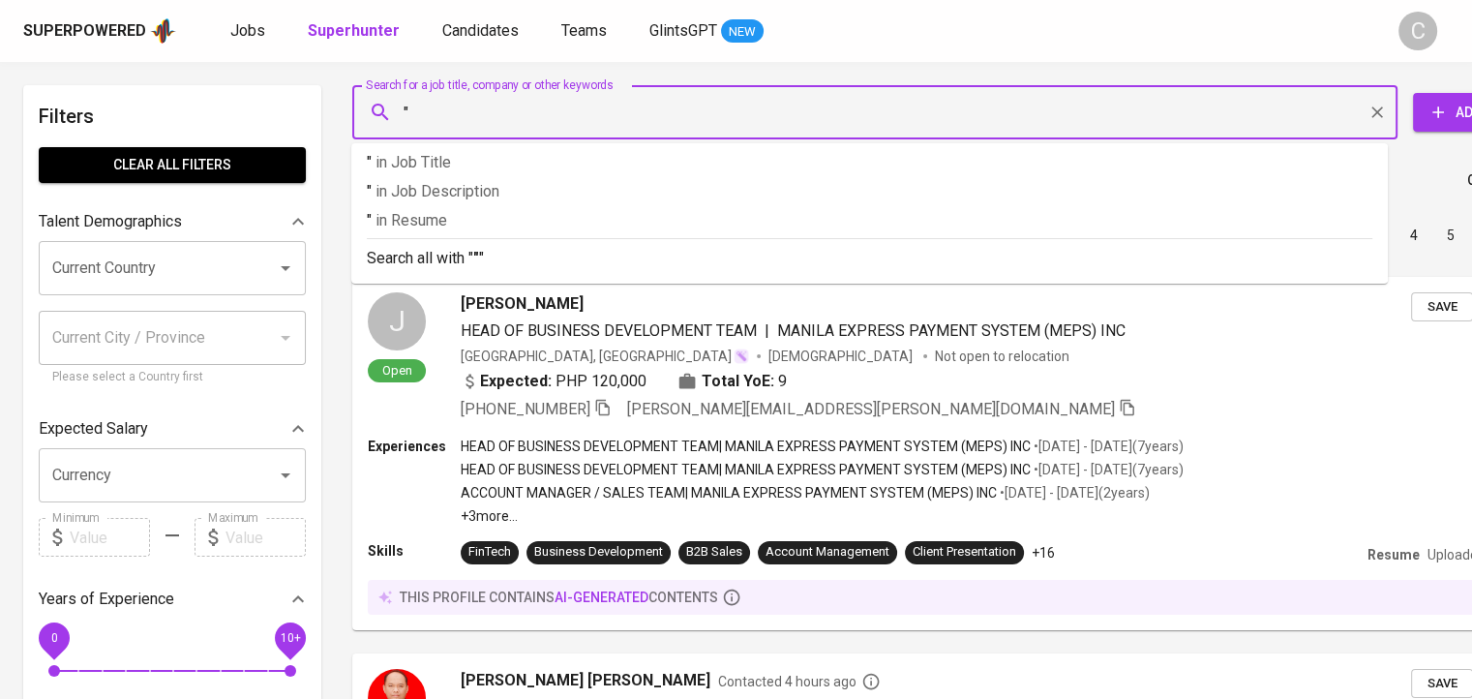
paste input "Multi Indomandiri"
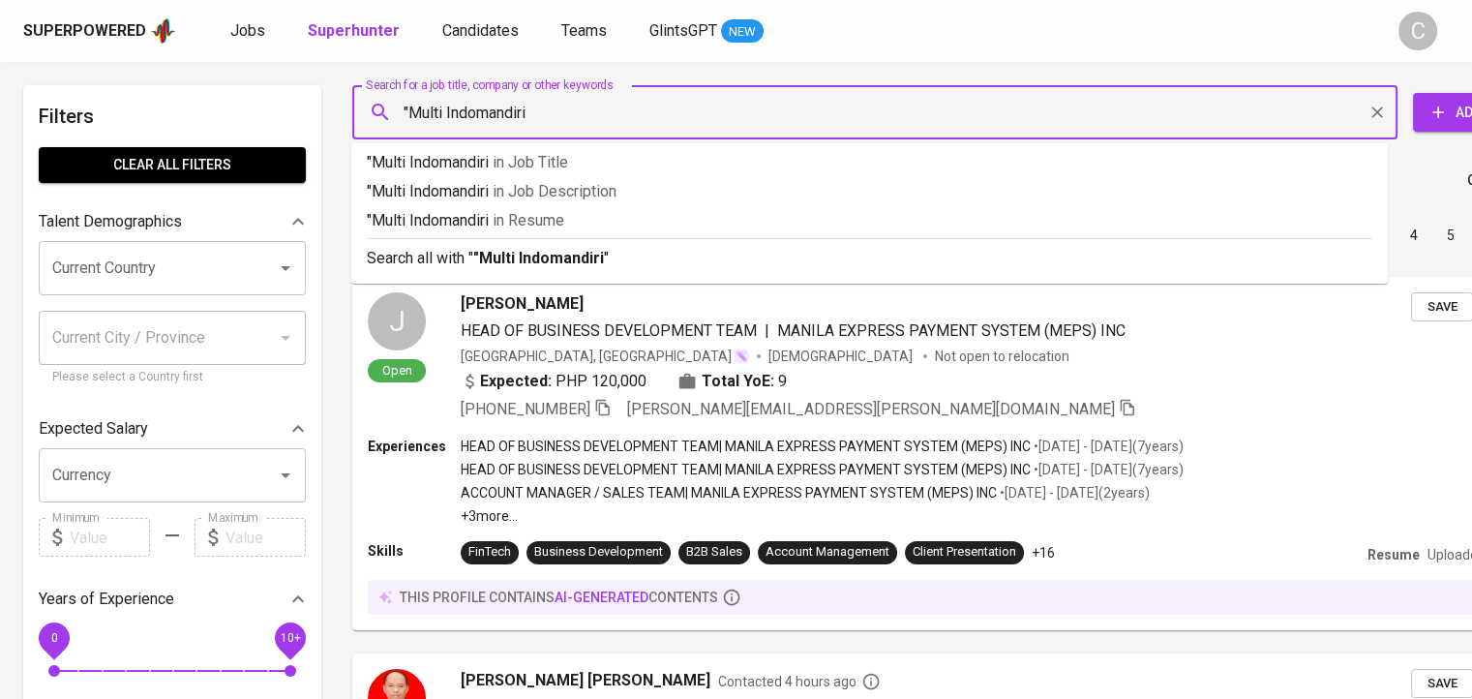
type input ""Multi Indomandiri""
click at [555, 227] on span "in [GEOGRAPHIC_DATA]" at bounding box center [534, 220] width 72 height 18
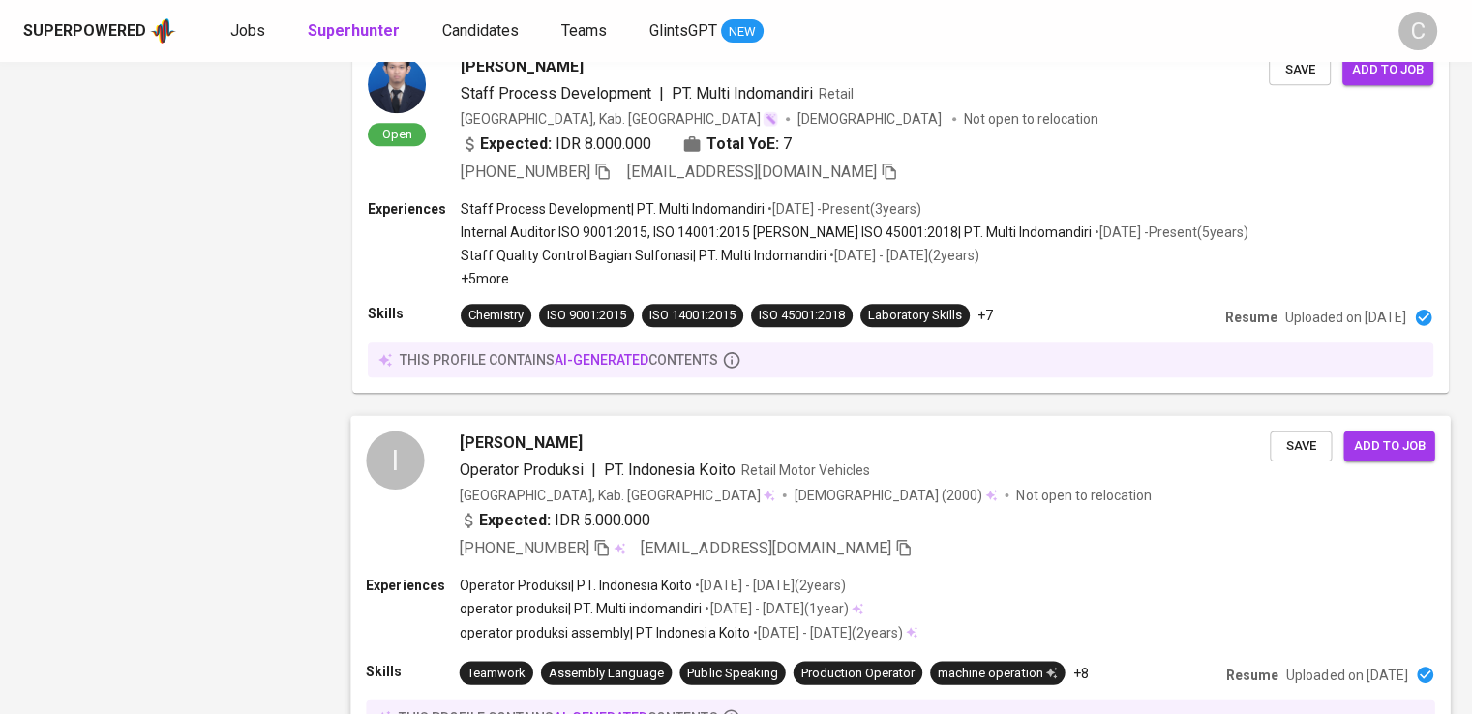
scroll to position [1713, 0]
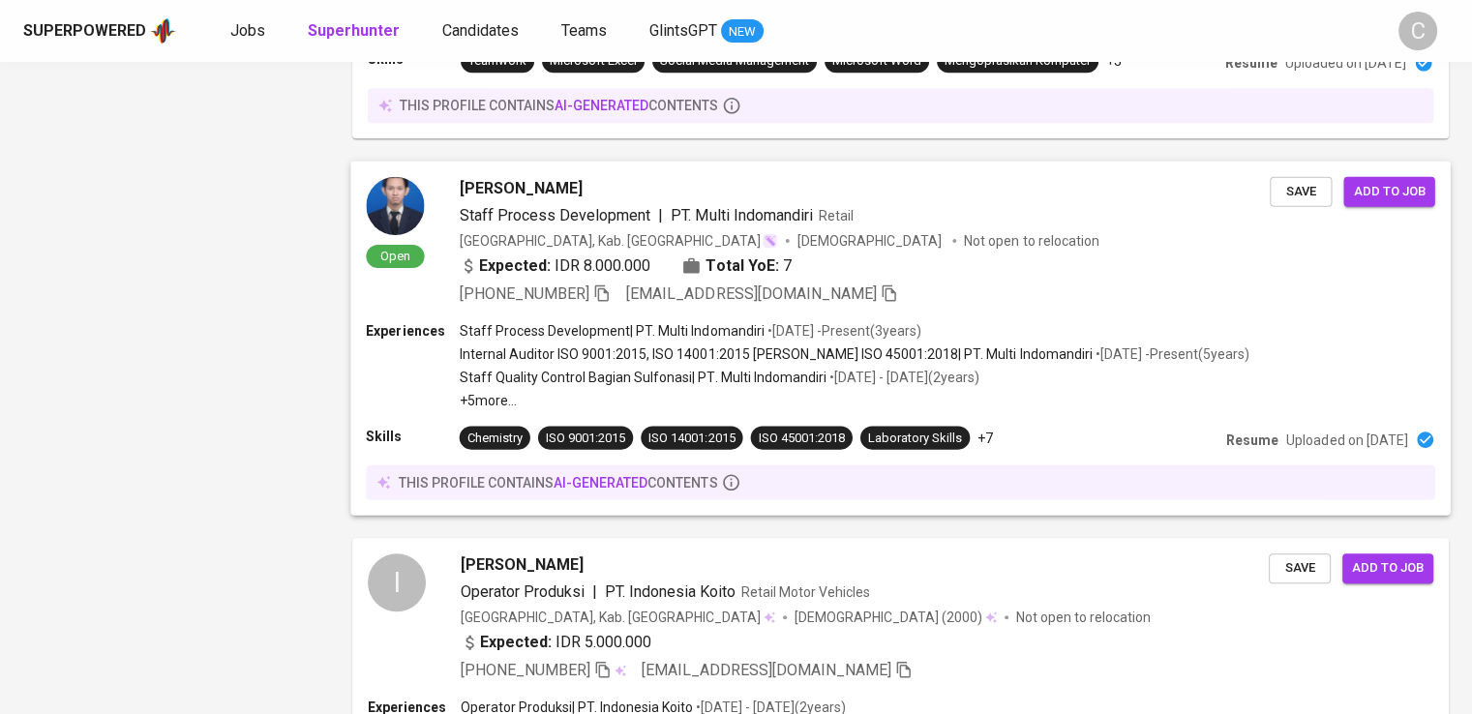
click at [678, 364] on p "Internal Auditor ISO 9001:2015, ISO 14001:2015 dan ISO 45001:2018 | PT. Multi I…" at bounding box center [776, 354] width 633 height 19
click at [984, 409] on div "Staff Process Development | PT. Multi Indomandiri • Apr 2022 - Present ( 3 year…" at bounding box center [855, 365] width 790 height 89
click at [952, 251] on div "Indonesia, Kab. Karawang Male Not open to relocation" at bounding box center [865, 240] width 811 height 19
click at [709, 276] on b "Total YoE:" at bounding box center [742, 266] width 73 height 23
click at [439, 243] on div "Open Sutan Alamsyah Staff Process Development | PT. Multi Indomandiri Retail In…" at bounding box center [818, 240] width 904 height 129
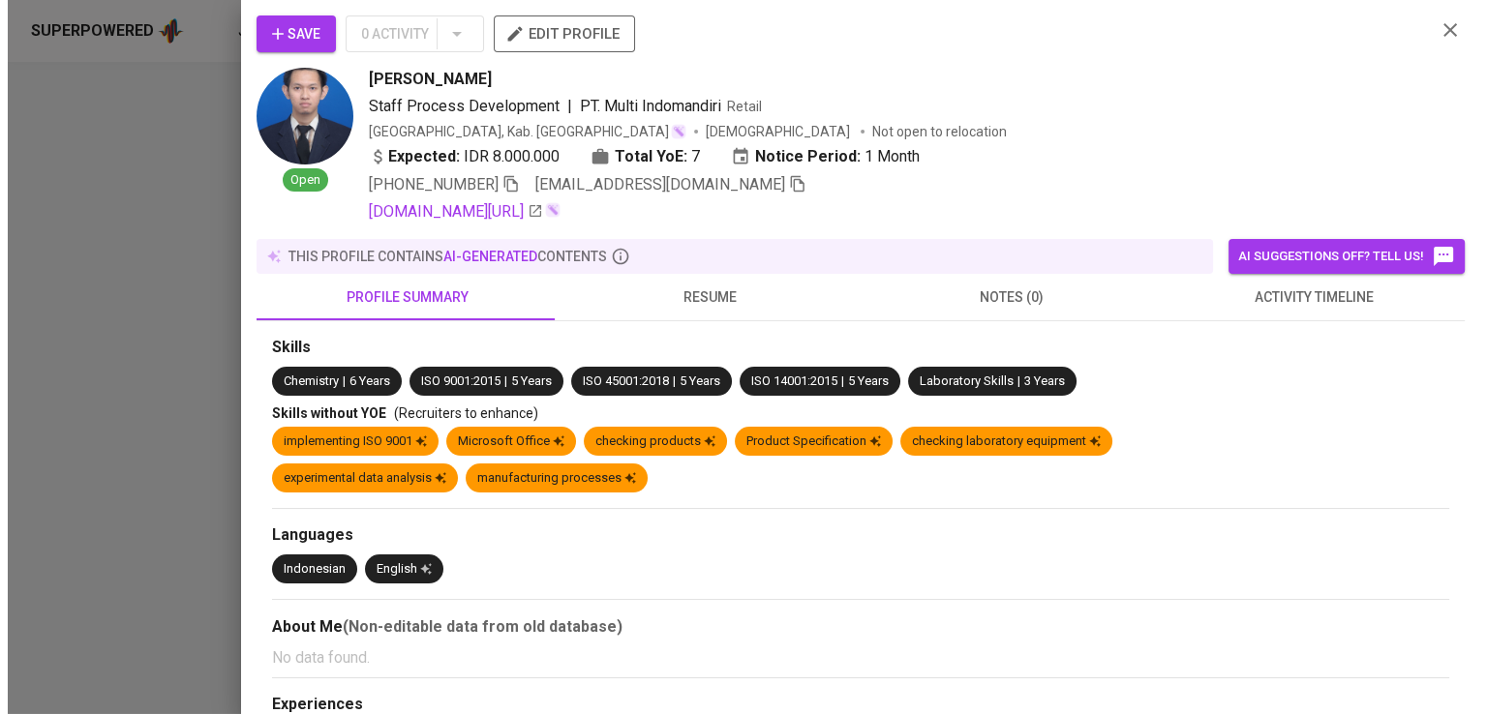
scroll to position [1384, 0]
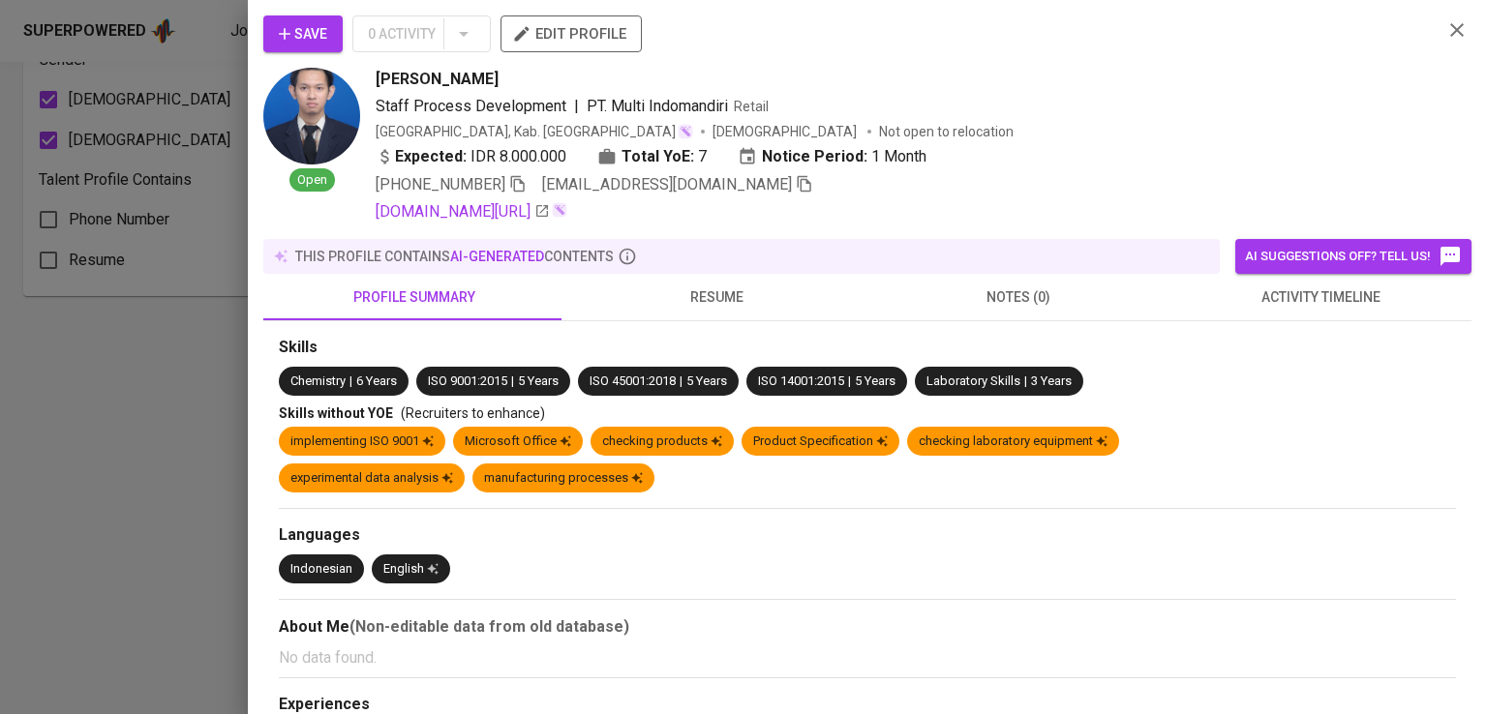
click at [1266, 102] on div "Staff Process Development | PT. Multi Indomandiri Retail" at bounding box center [901, 106] width 1051 height 23
click at [524, 193] on span at bounding box center [517, 184] width 17 height 18
click at [186, 380] on div at bounding box center [743, 357] width 1487 height 714
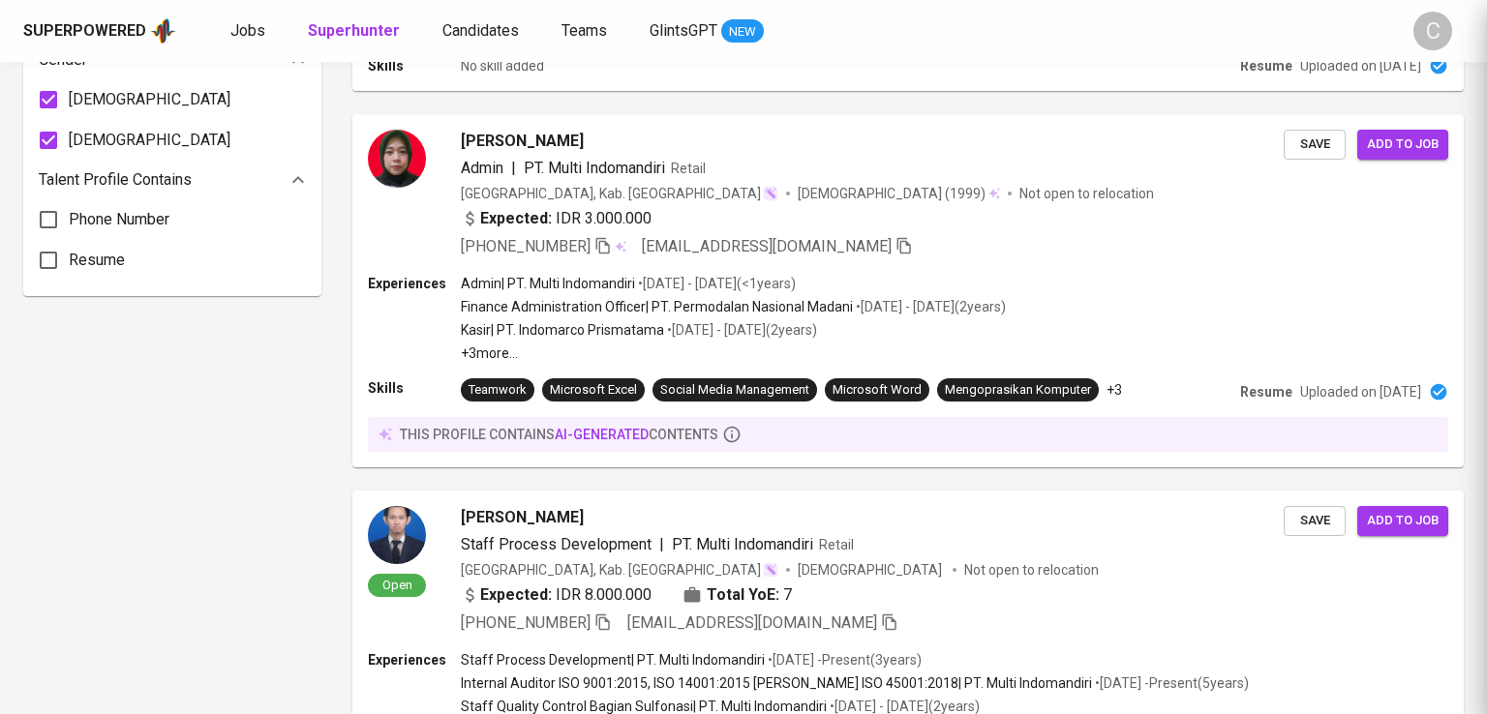
click at [186, 380] on div at bounding box center [743, 357] width 1487 height 714
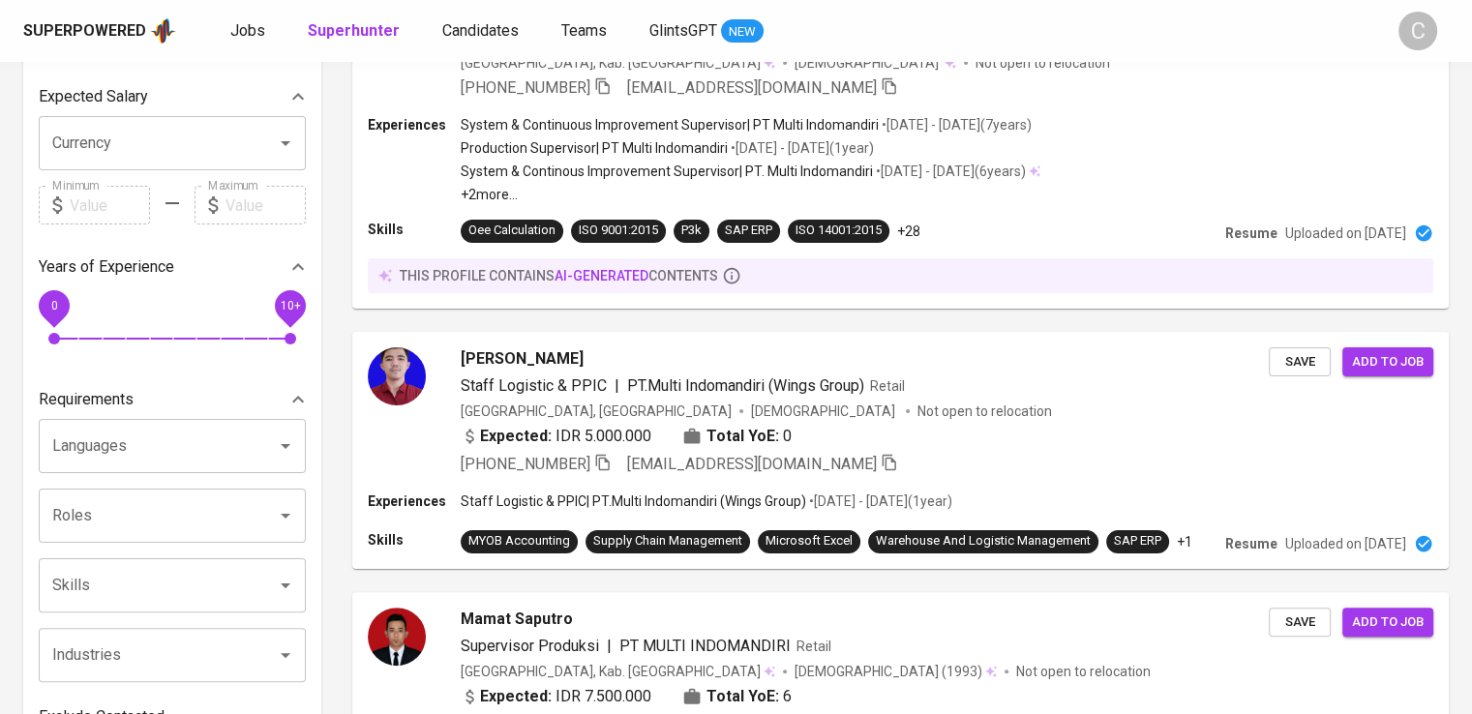
scroll to position [0, 0]
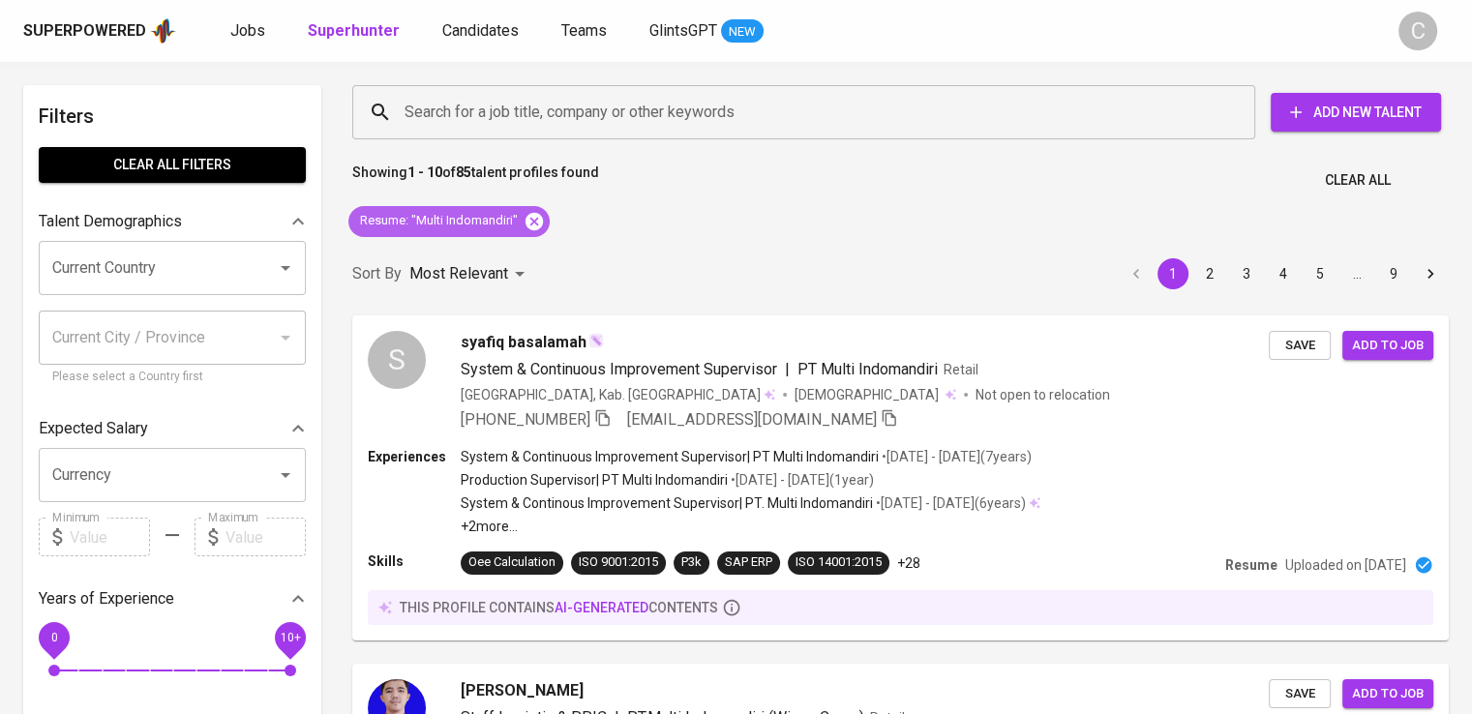
click at [537, 229] on icon at bounding box center [534, 221] width 21 height 21
drag, startPoint x: 537, startPoint y: 229, endPoint x: 652, endPoint y: 118, distance: 160.2
click at [537, 245] on div "Sort By Most Relevant MOST_RELEVANT 1 2 3 4 5 … 9" at bounding box center [901, 274] width 1120 height 59
click at [652, 118] on input "Search for a job title, company or other keywords" at bounding box center [809, 112] width 818 height 37
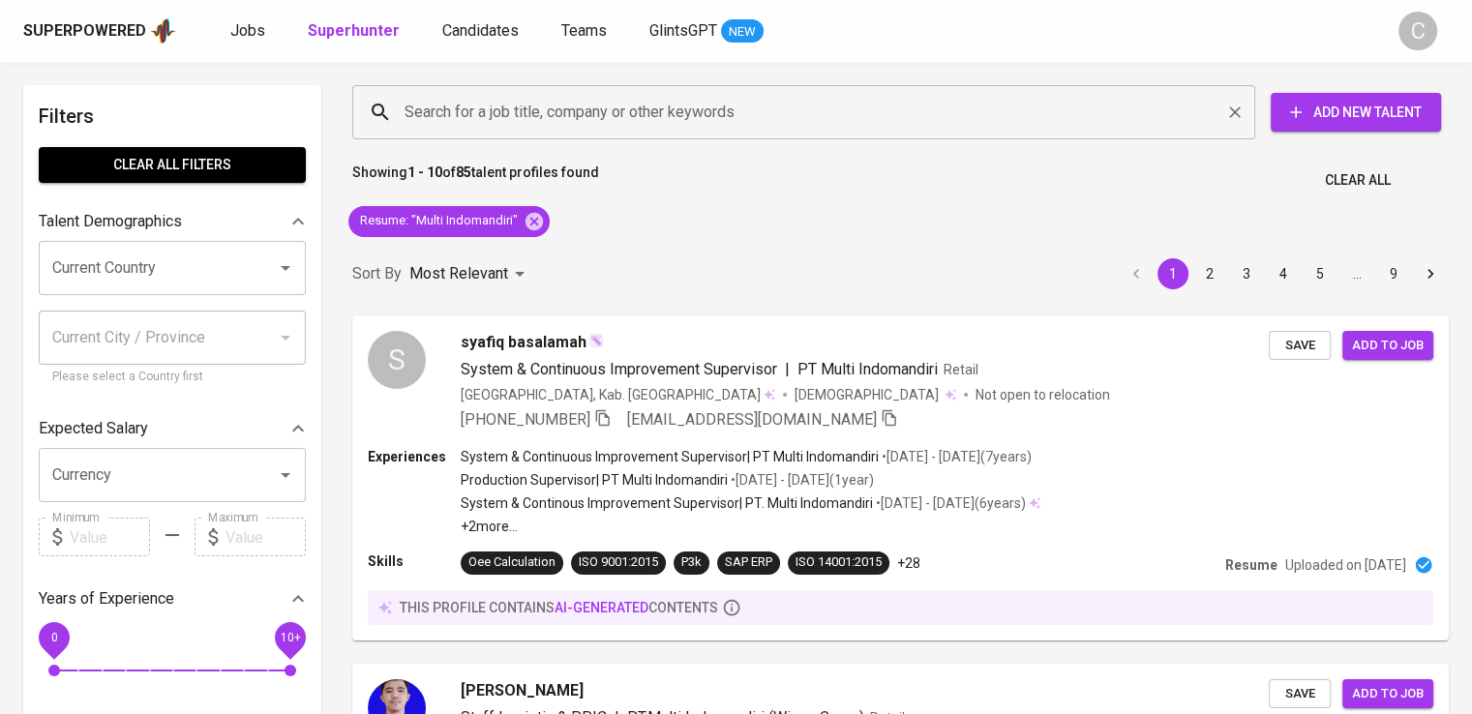
click at [652, 118] on input "Search for a job title, company or other keywords" at bounding box center [809, 112] width 818 height 37
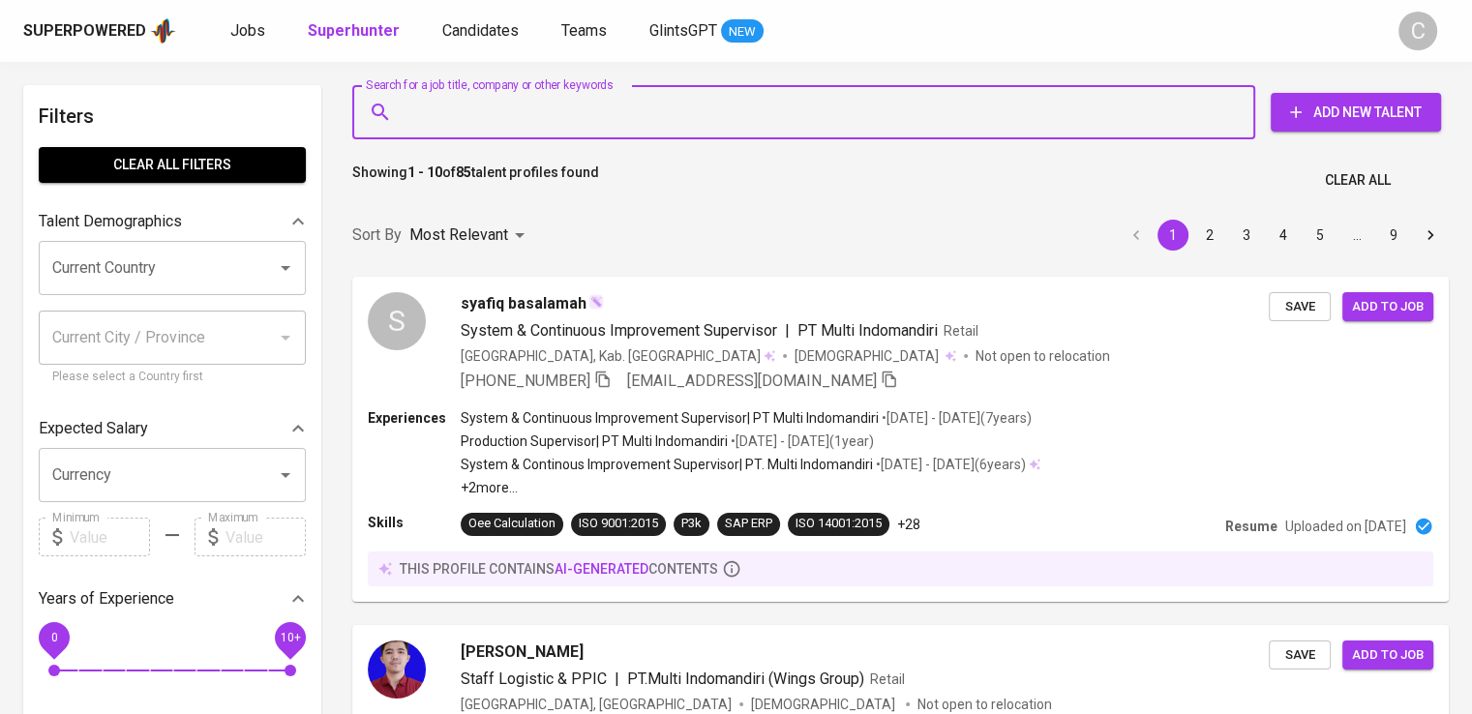
click at [652, 118] on input "Search for a job title, company or other keywords" at bounding box center [809, 112] width 818 height 37
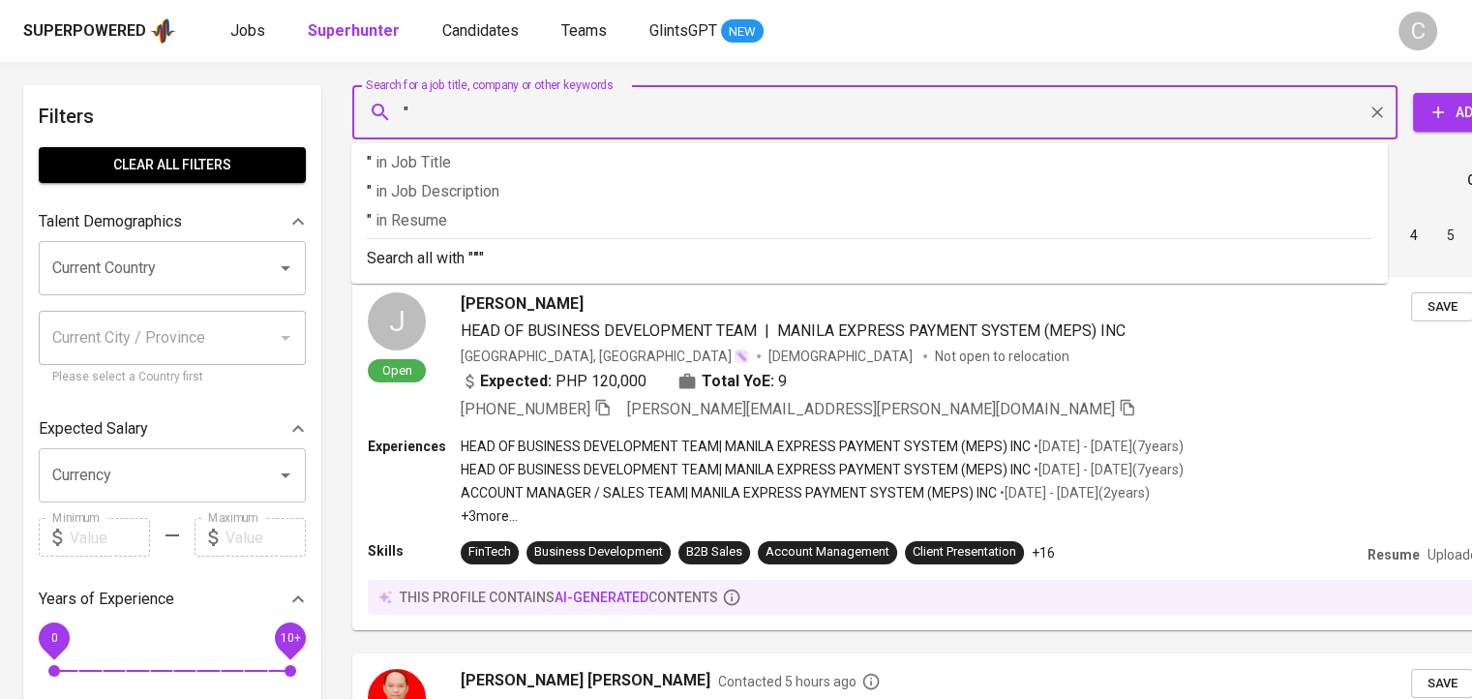
paste input "global innovation institute"
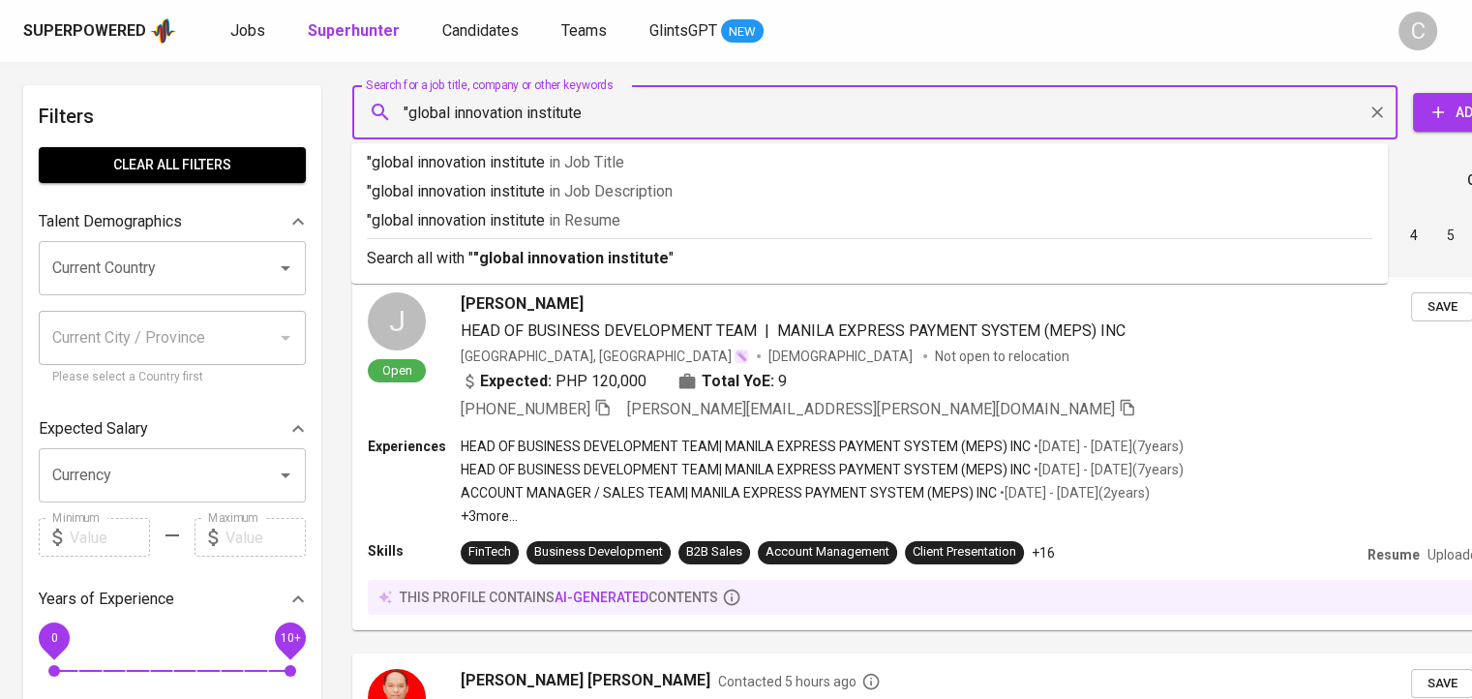
type input ""global innovation institute""
click at [623, 218] on span "in [GEOGRAPHIC_DATA]" at bounding box center [590, 220] width 72 height 18
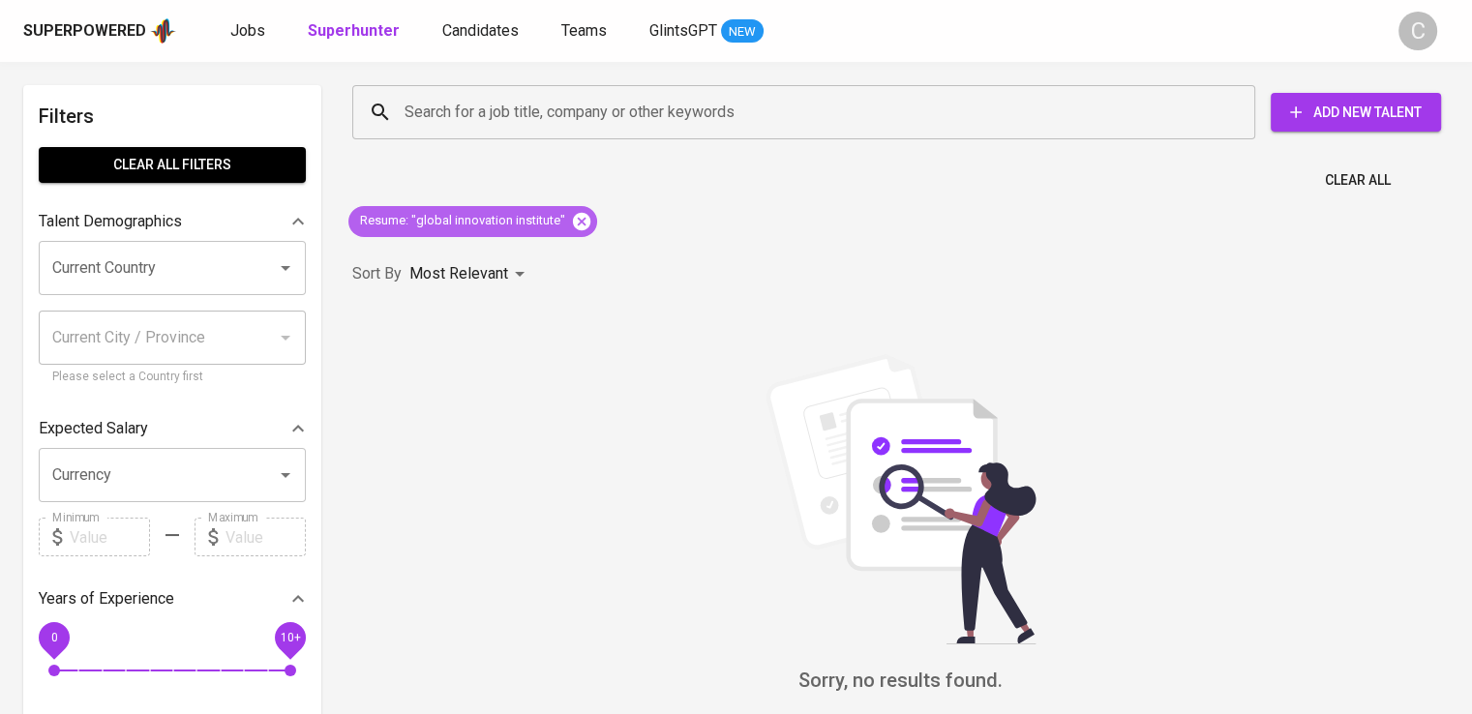
click at [585, 217] on icon at bounding box center [581, 220] width 17 height 17
click at [553, 133] on div "Search for a job title, company or other keywords" at bounding box center [803, 112] width 903 height 54
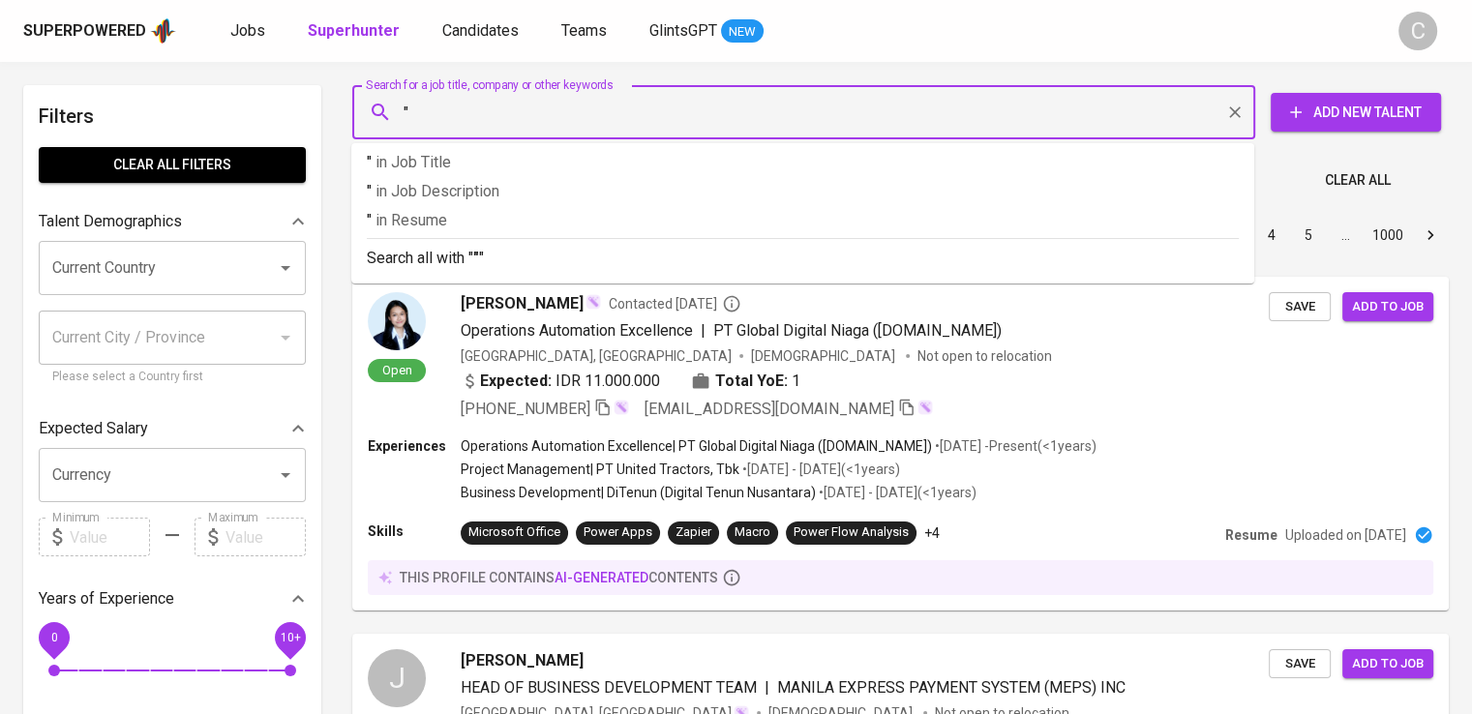
paste input "[PERSON_NAME] Kemang"
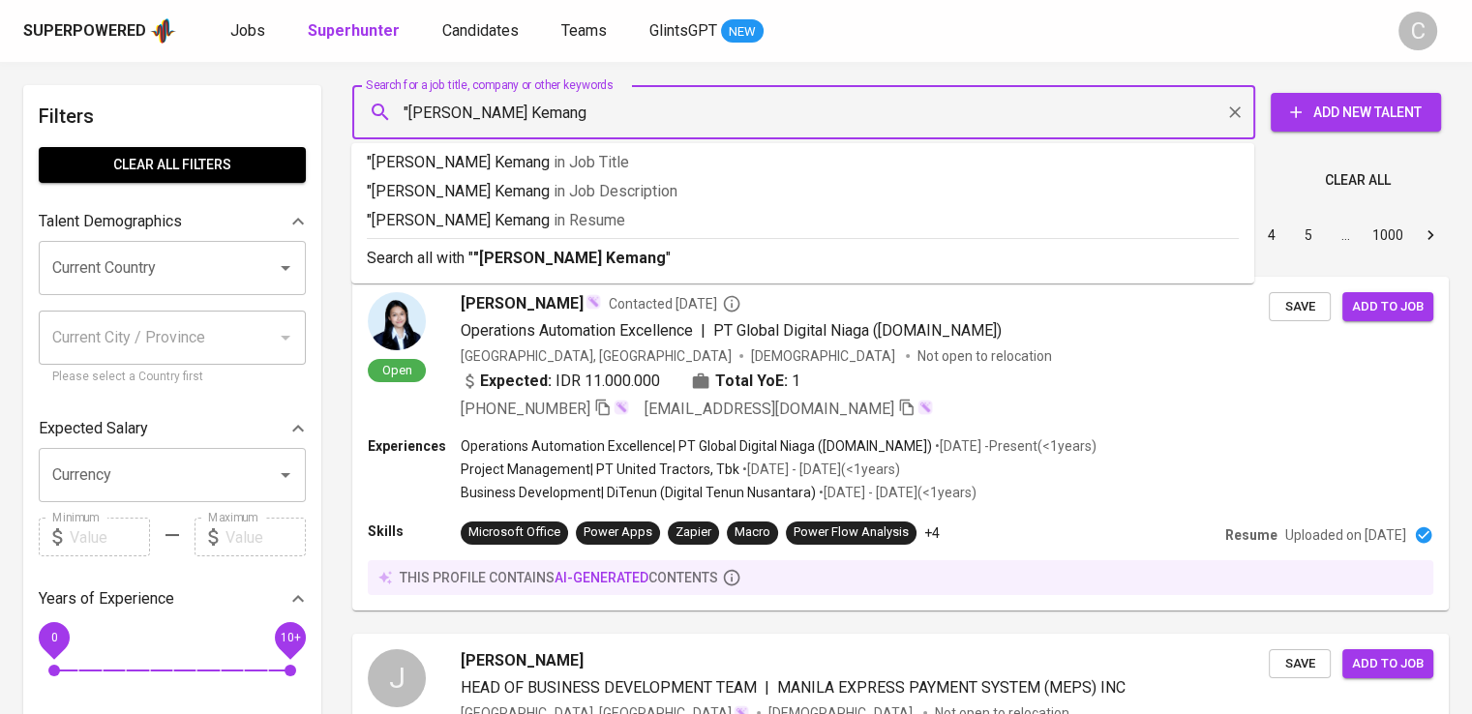
type input ""[PERSON_NAME] Kemang""
click at [559, 214] on span "in [GEOGRAPHIC_DATA]" at bounding box center [595, 220] width 72 height 18
